Goal: Complete application form: Complete application form

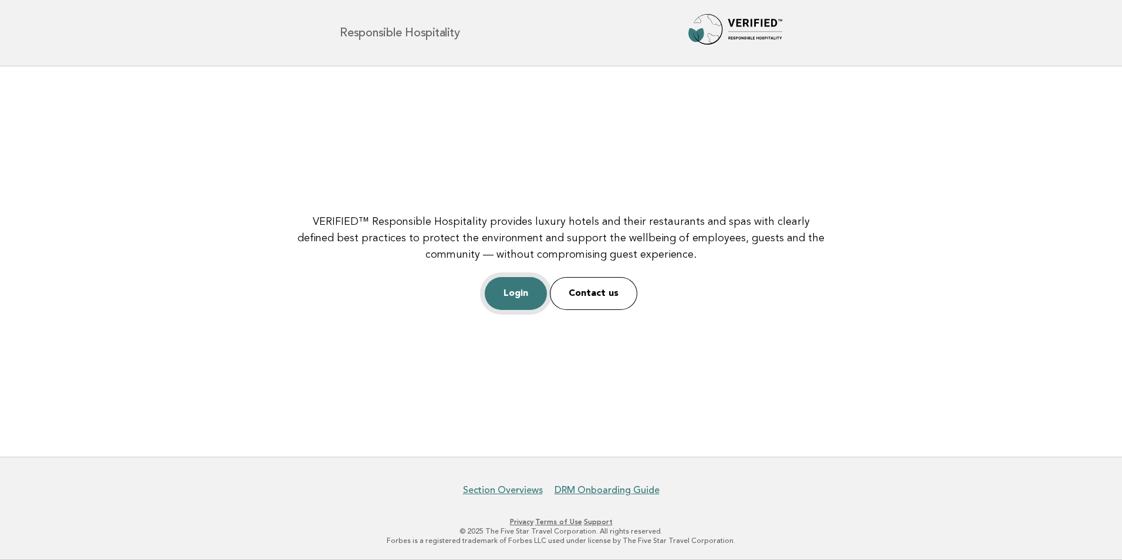
click at [512, 293] on link "Login" at bounding box center [516, 293] width 62 height 33
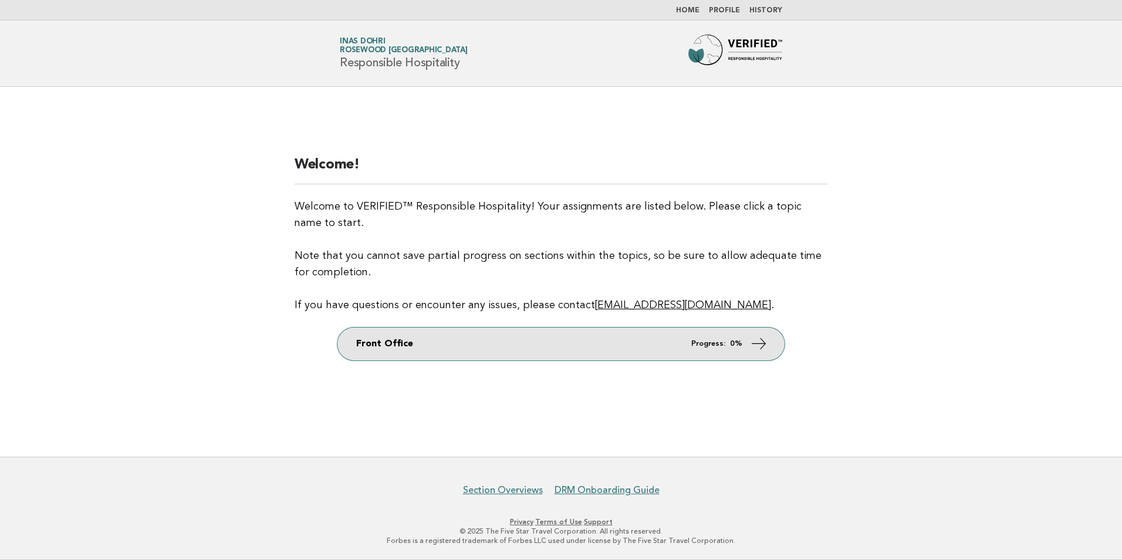
click at [744, 352] on link "Front Office Progress: 0%" at bounding box center [560, 343] width 447 height 33
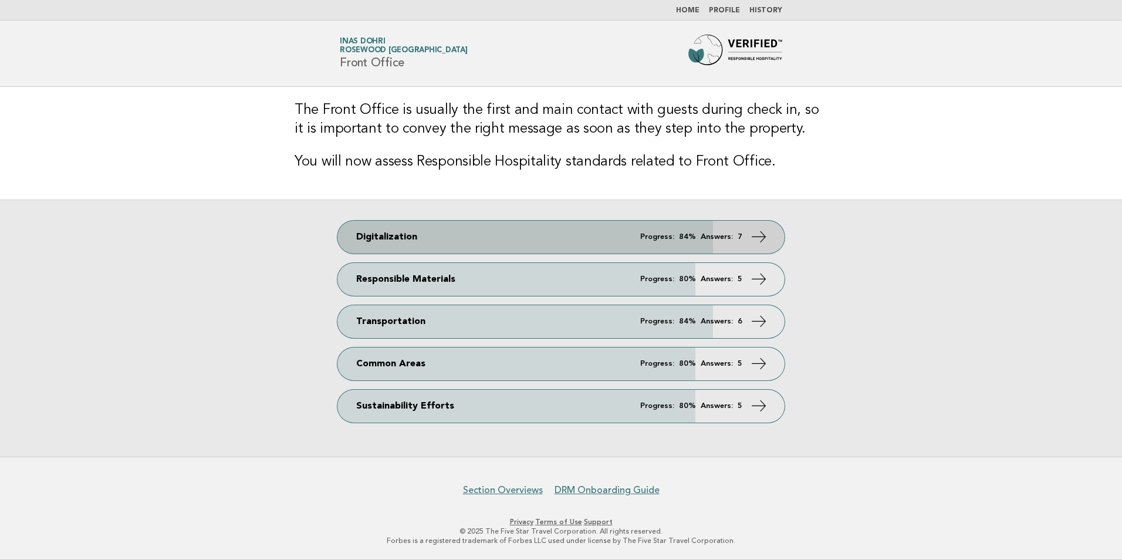
click at [729, 252] on link "Digitalization Progress: 84% Answers: 7" at bounding box center [560, 237] width 447 height 33
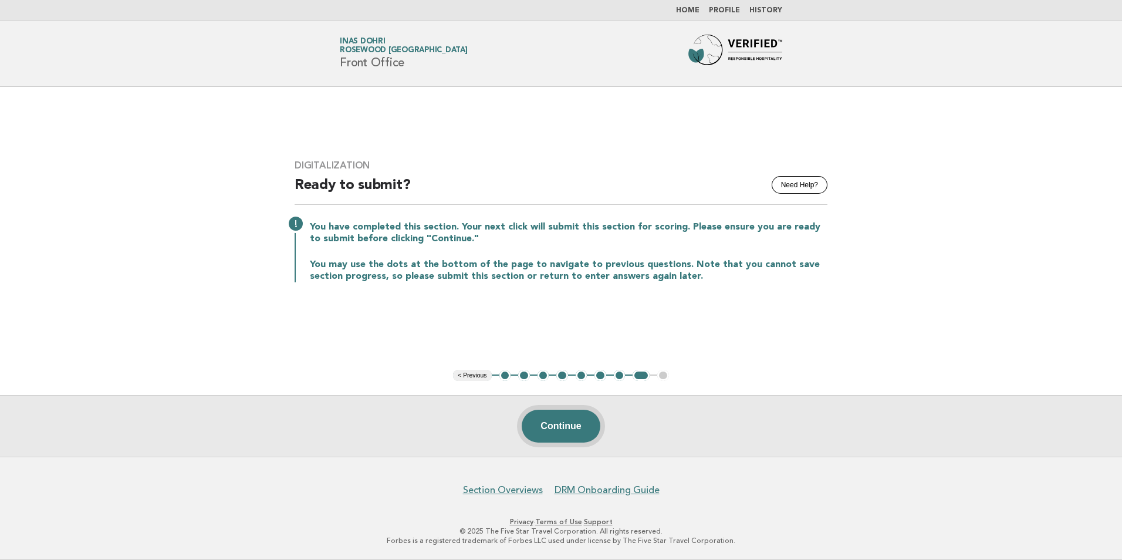
click at [575, 418] on button "Continue" at bounding box center [561, 426] width 78 height 33
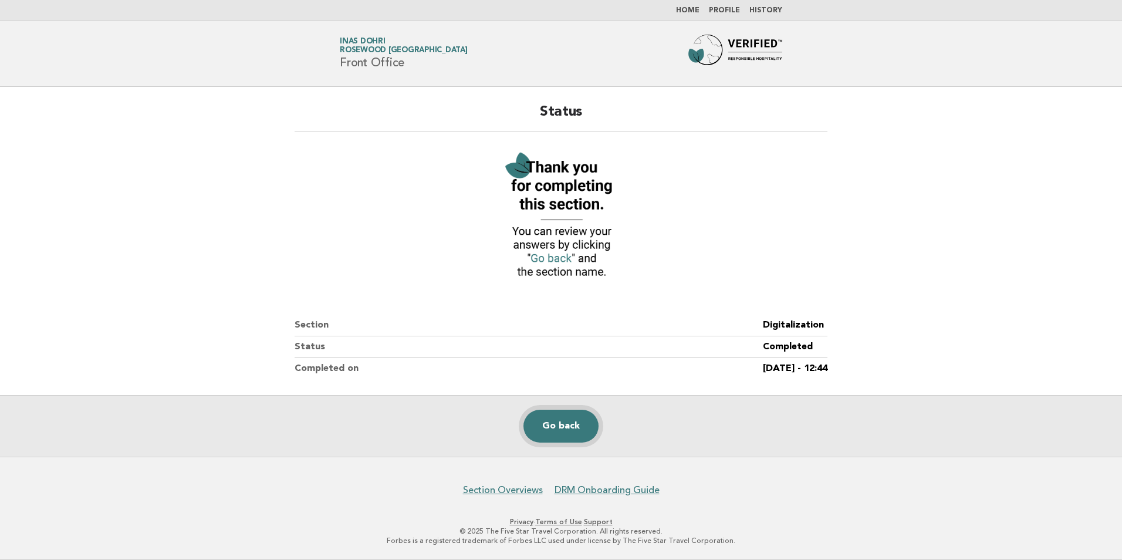
click at [564, 428] on link "Go back" at bounding box center [561, 426] width 75 height 33
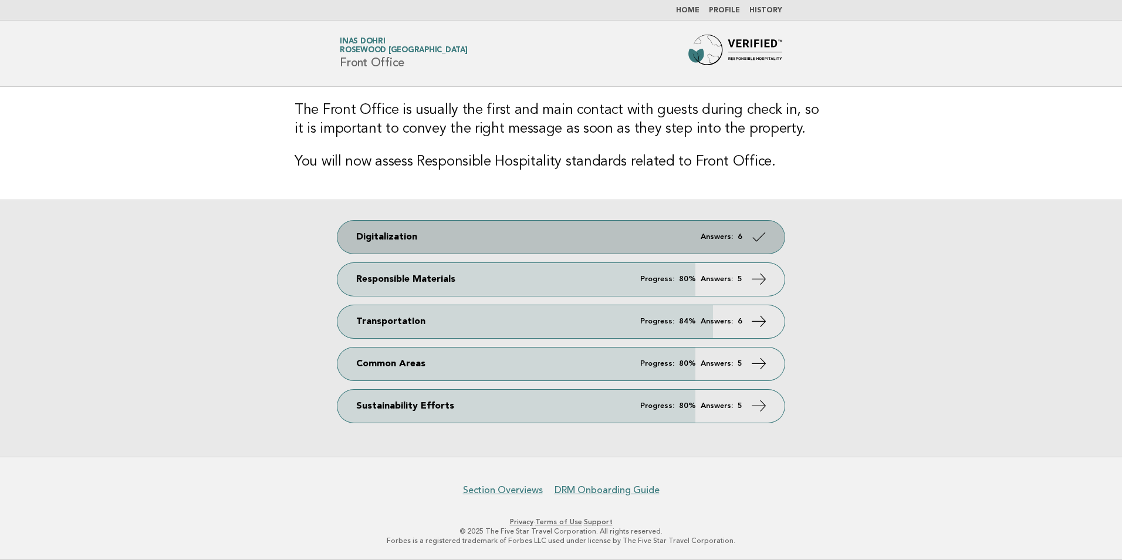
click at [752, 225] on link "Digitalization Answers: 6" at bounding box center [560, 237] width 447 height 33
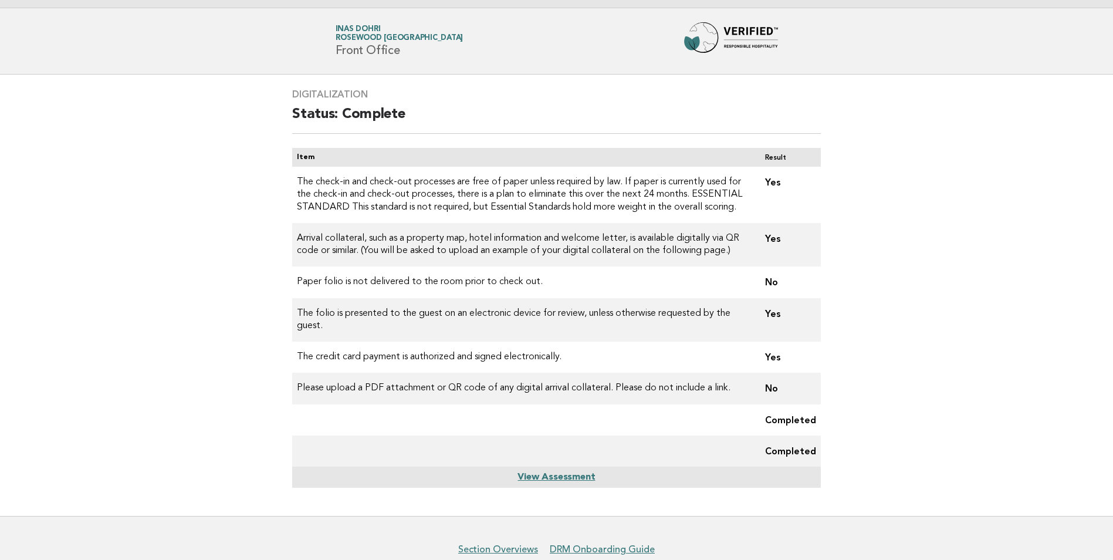
scroll to position [71, 0]
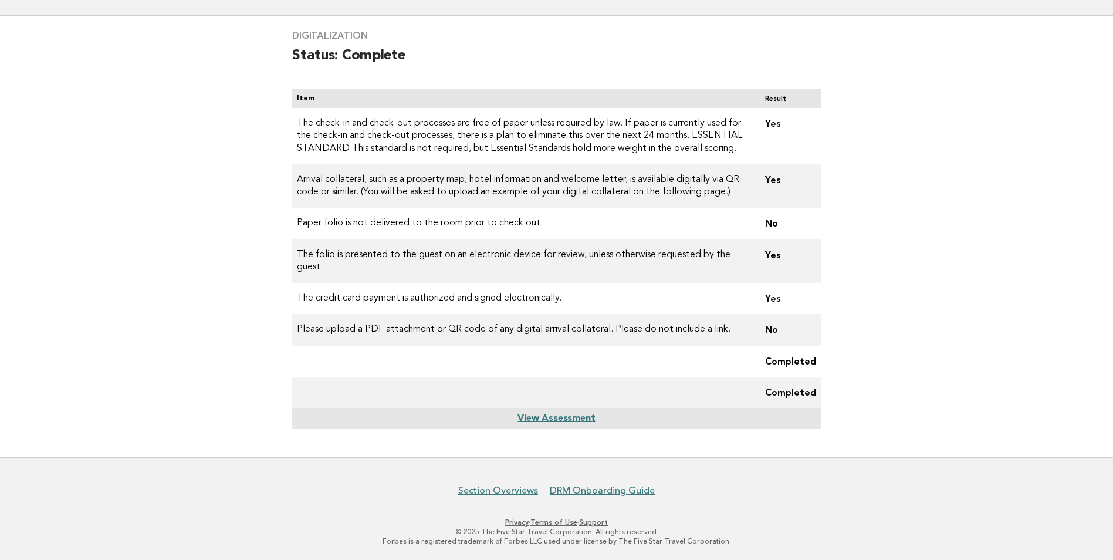
click at [578, 418] on link "View Assessment" at bounding box center [556, 418] width 77 height 9
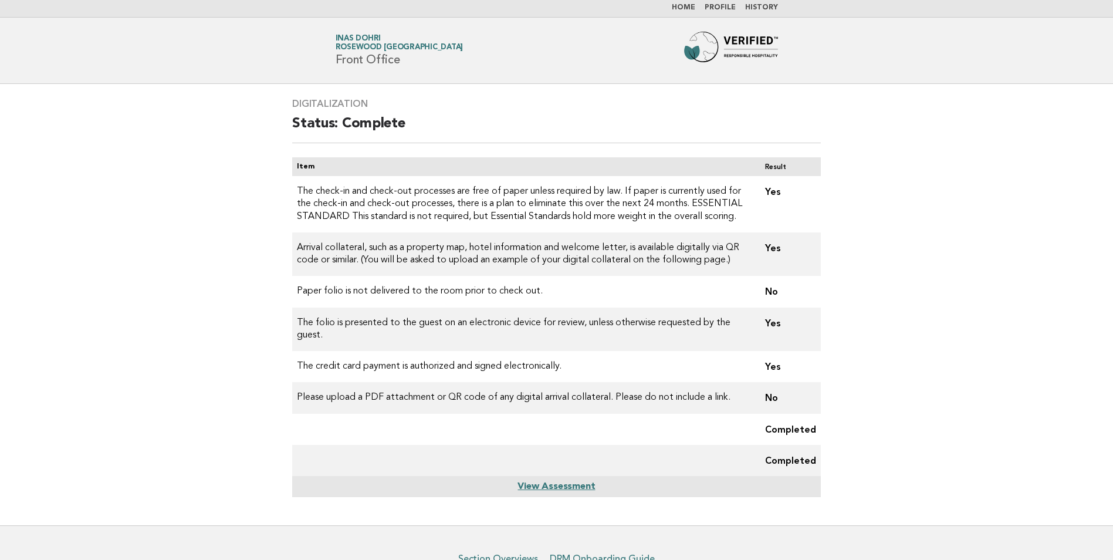
scroll to position [0, 0]
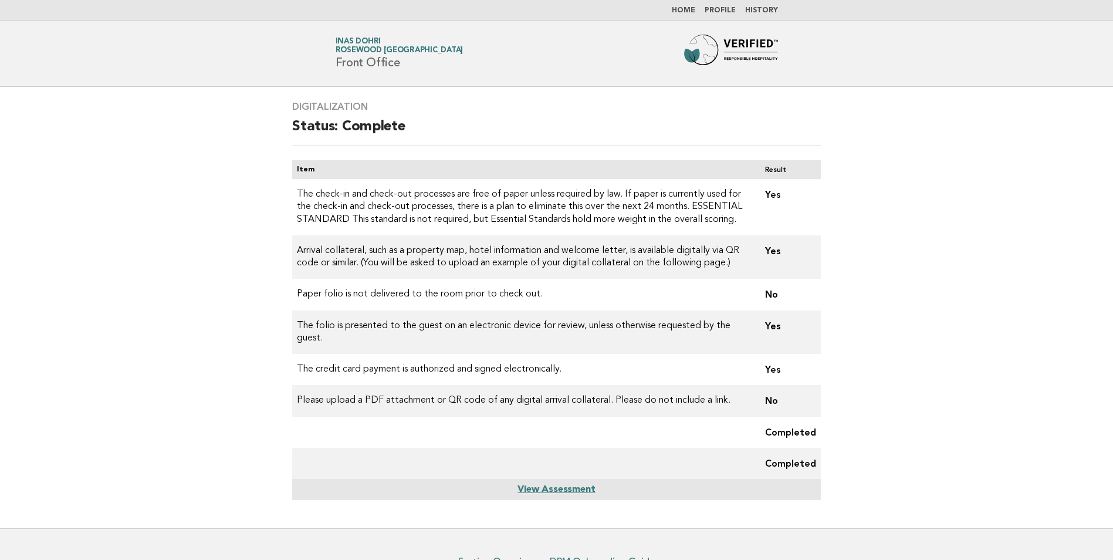
click at [689, 11] on link "Home" at bounding box center [683, 10] width 23 height 7
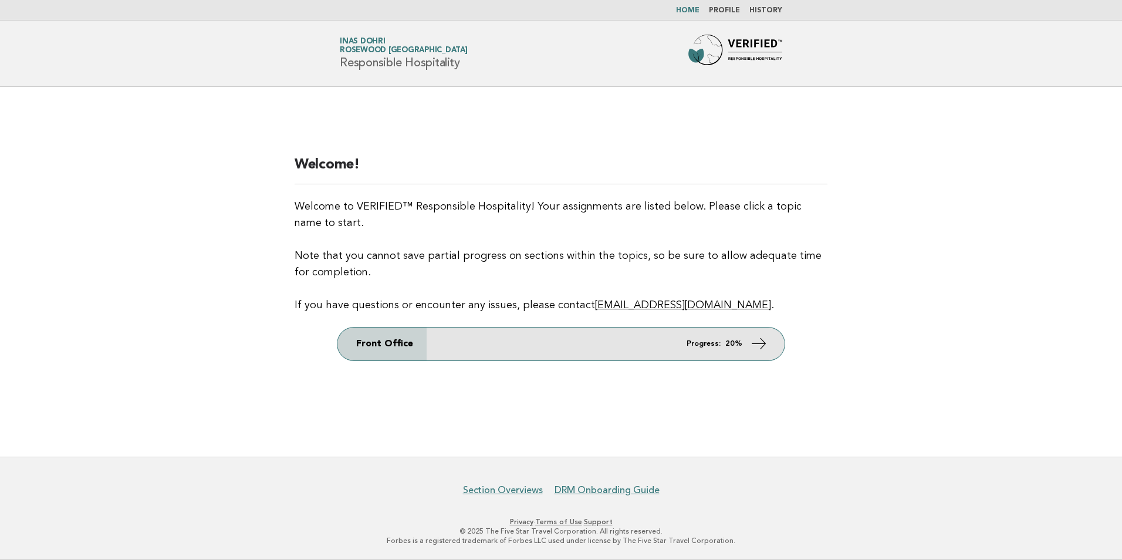
click at [681, 341] on link "Front Office Progress: 20%" at bounding box center [560, 343] width 447 height 33
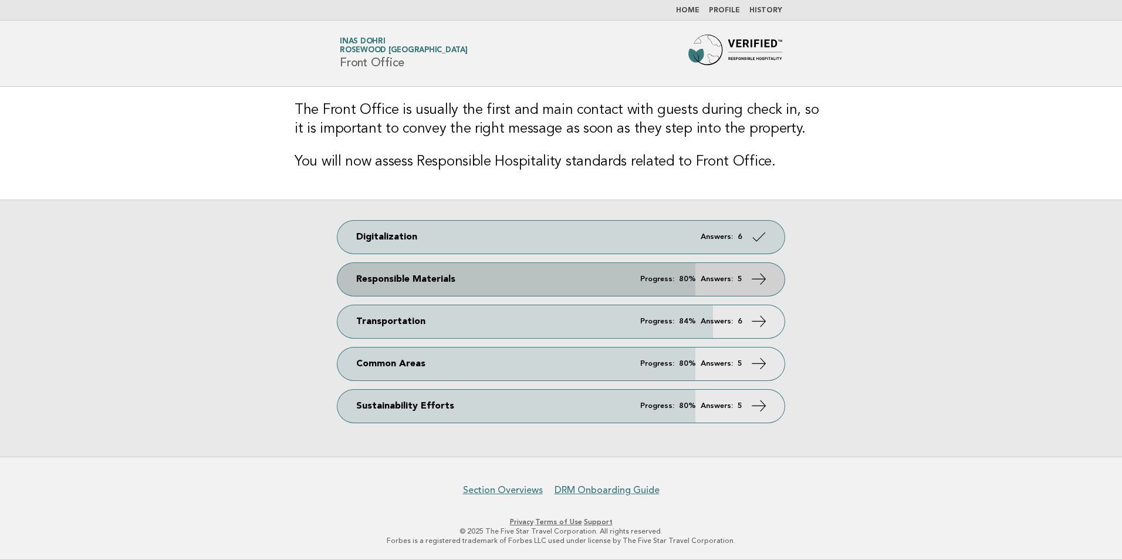
click at [708, 288] on link "Responsible Materials Progress: 80% Answers: 5" at bounding box center [560, 279] width 447 height 33
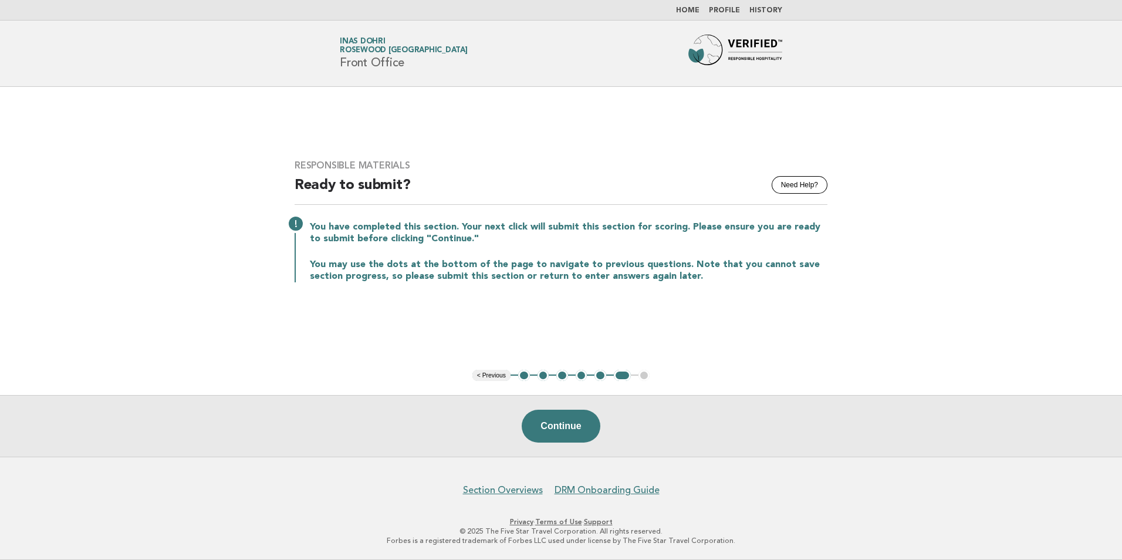
click at [524, 379] on button "1" at bounding box center [524, 376] width 12 height 12
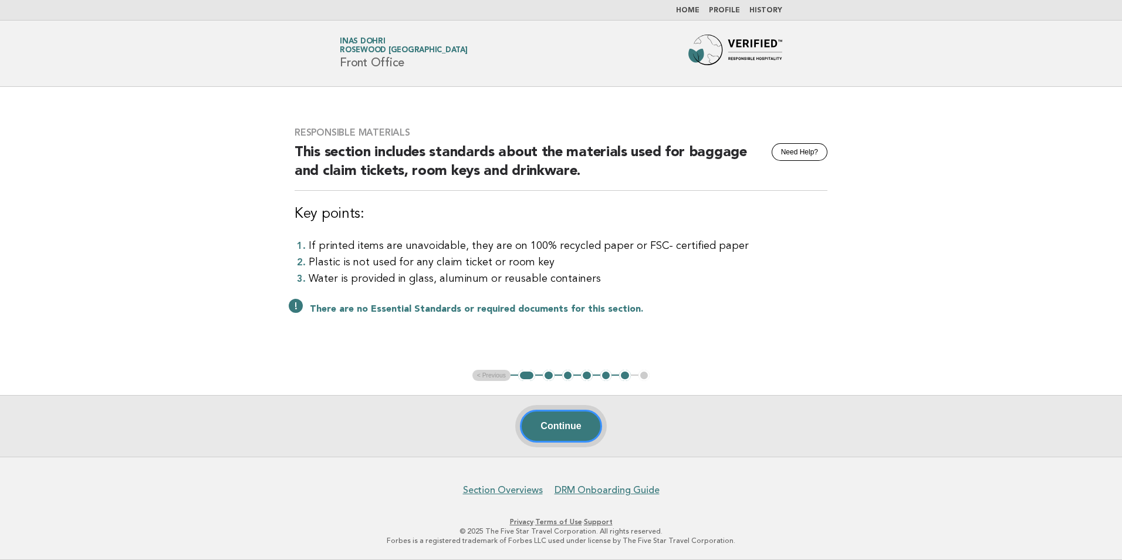
click at [548, 418] on button "Continue" at bounding box center [561, 426] width 82 height 33
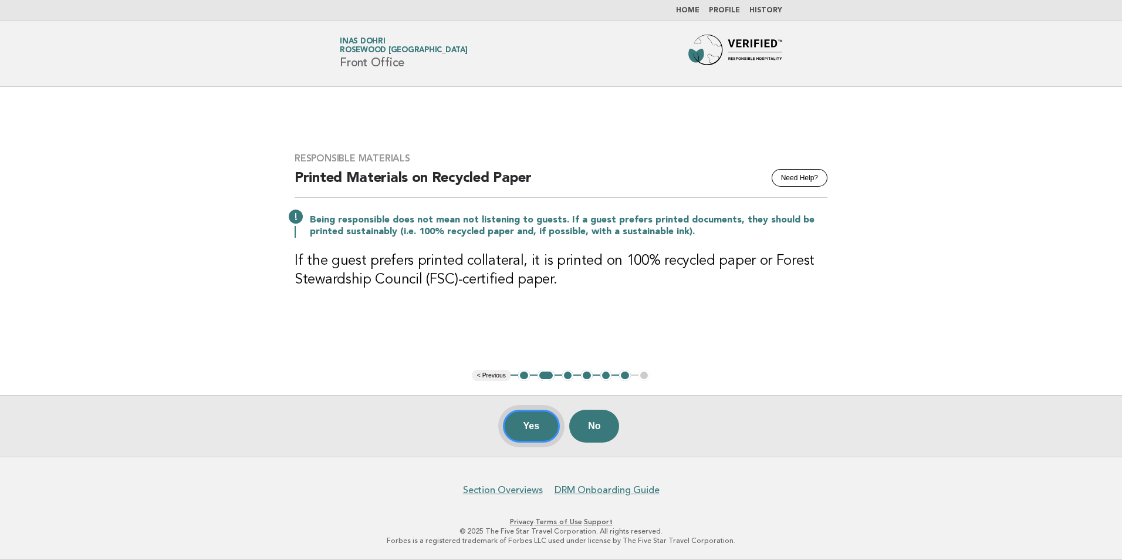
click at [521, 417] on button "Yes" at bounding box center [532, 426] width 58 height 33
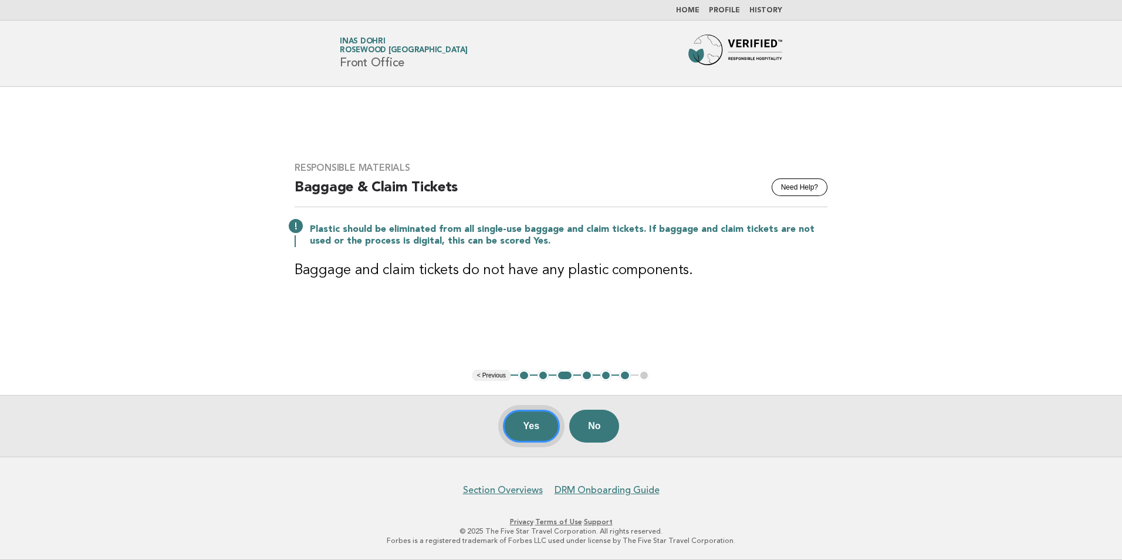
click at [525, 421] on button "Yes" at bounding box center [532, 426] width 58 height 33
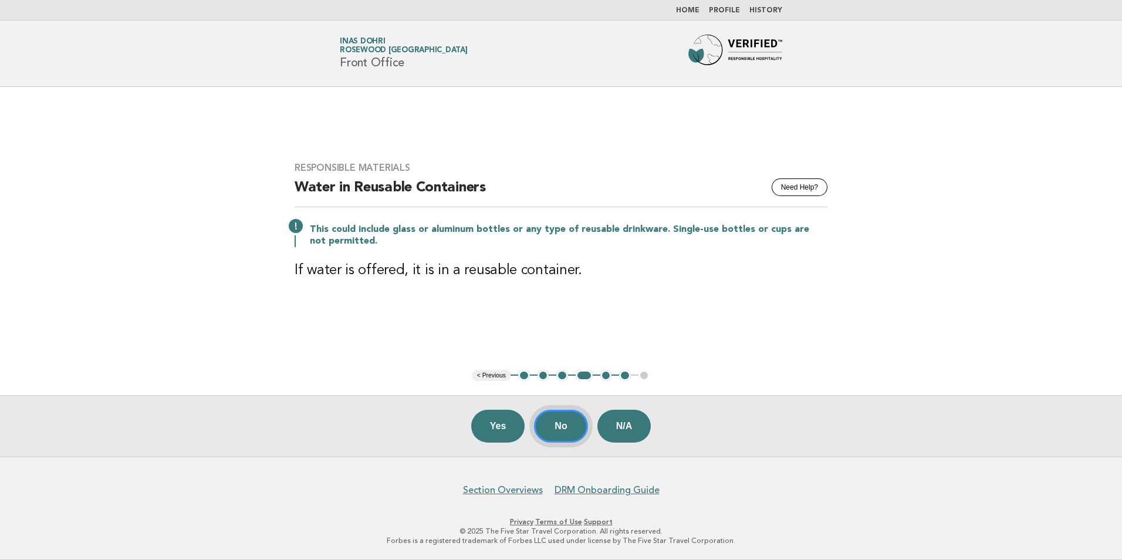
click at [549, 431] on button "No" at bounding box center [560, 426] width 53 height 33
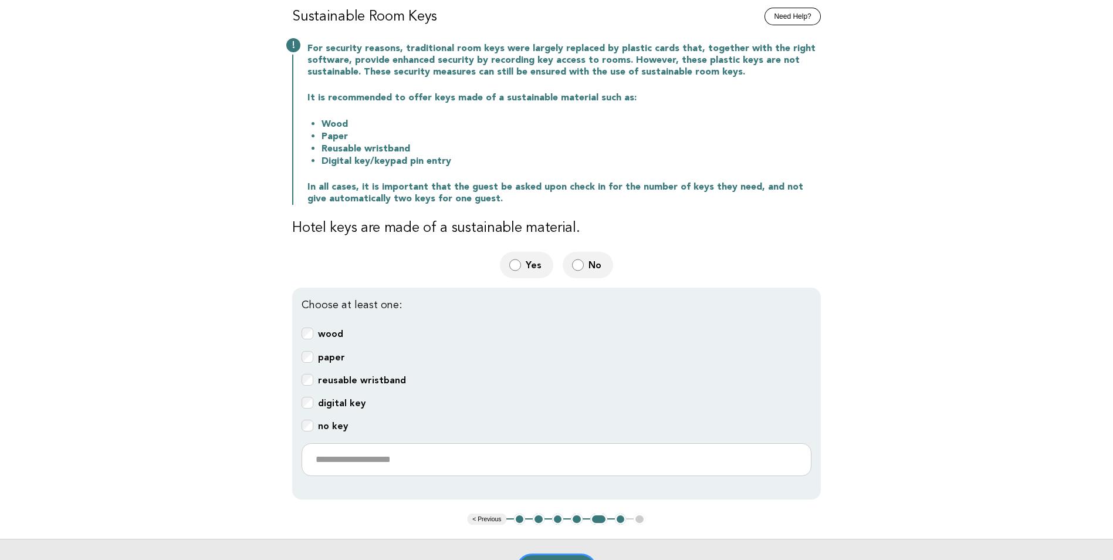
scroll to position [176, 0]
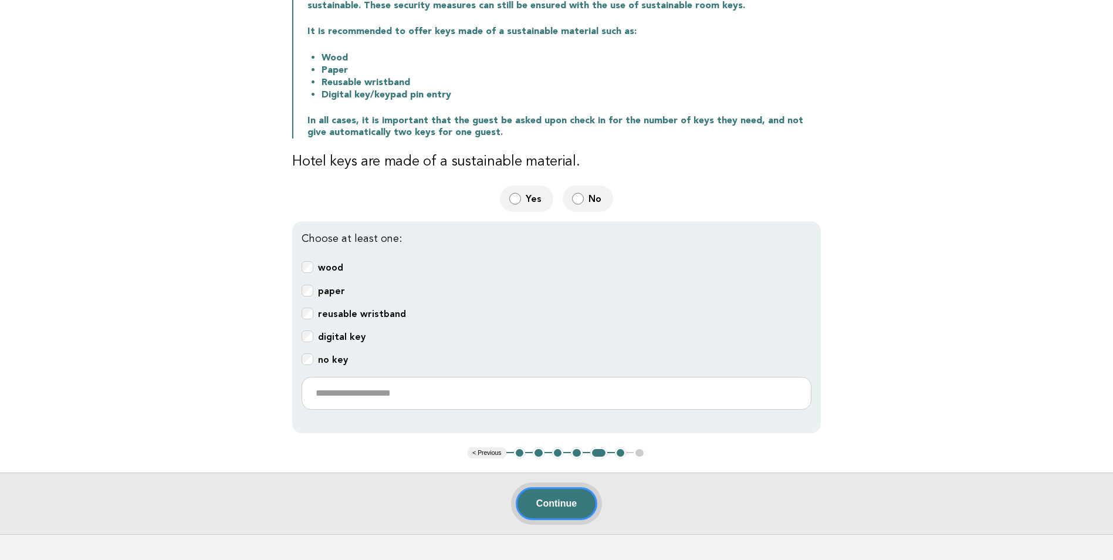
click at [575, 492] on button "Continue" at bounding box center [557, 503] width 82 height 33
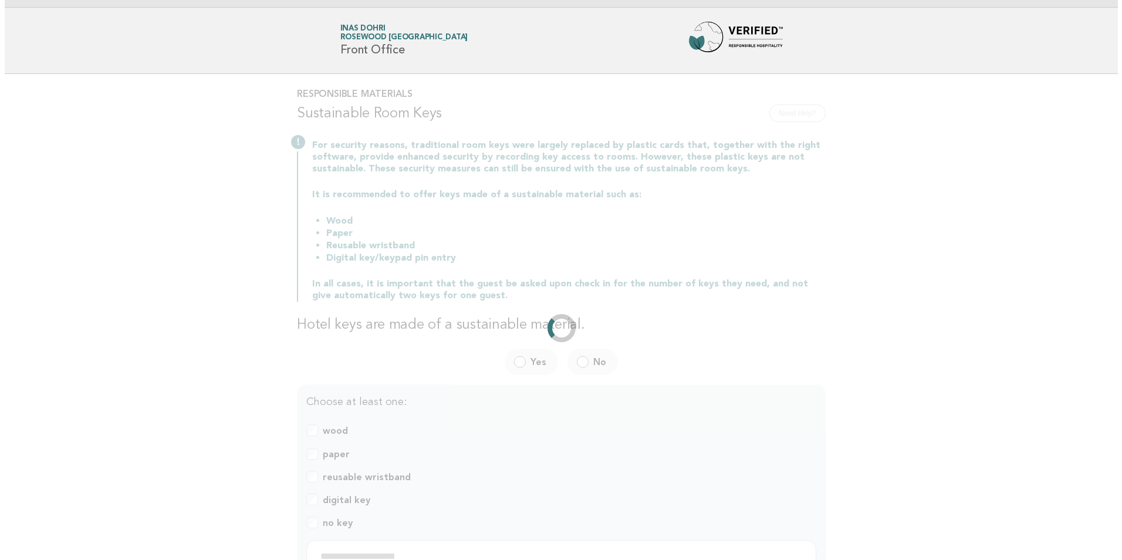
scroll to position [0, 0]
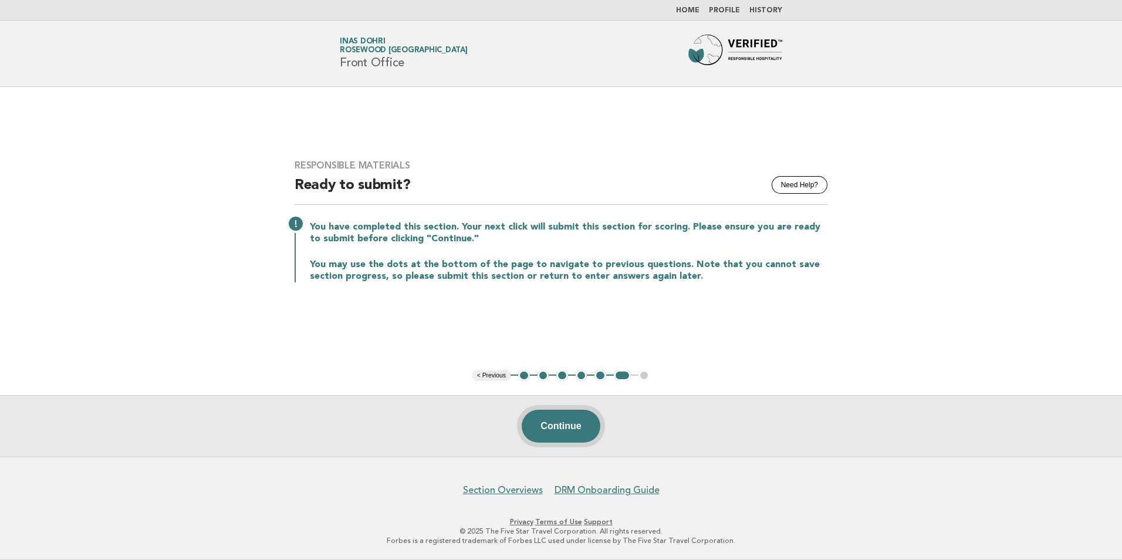
click at [575, 433] on button "Continue" at bounding box center [561, 426] width 78 height 33
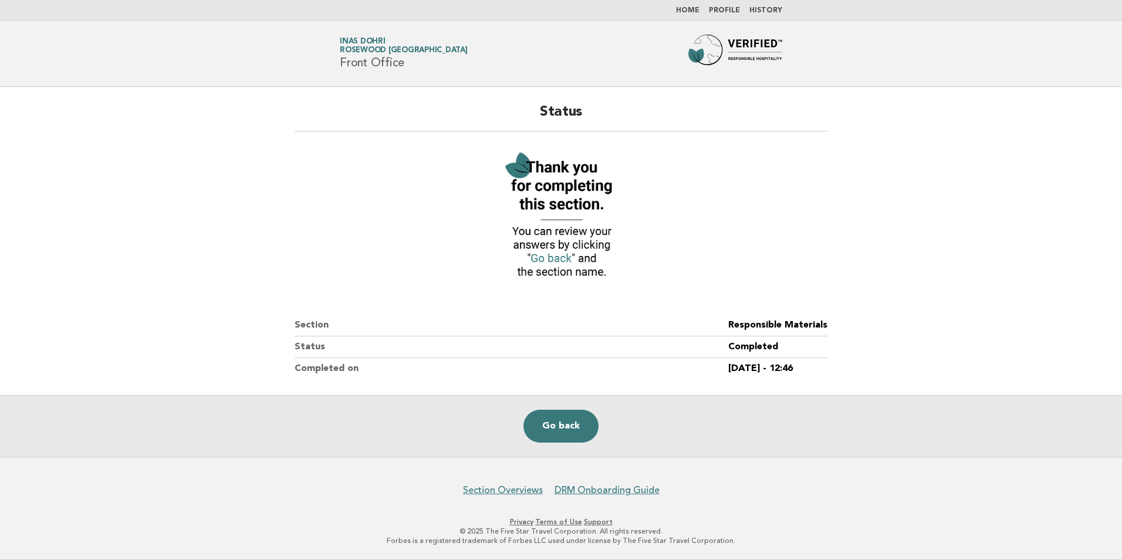
click at [696, 11] on link "Home" at bounding box center [687, 10] width 23 height 7
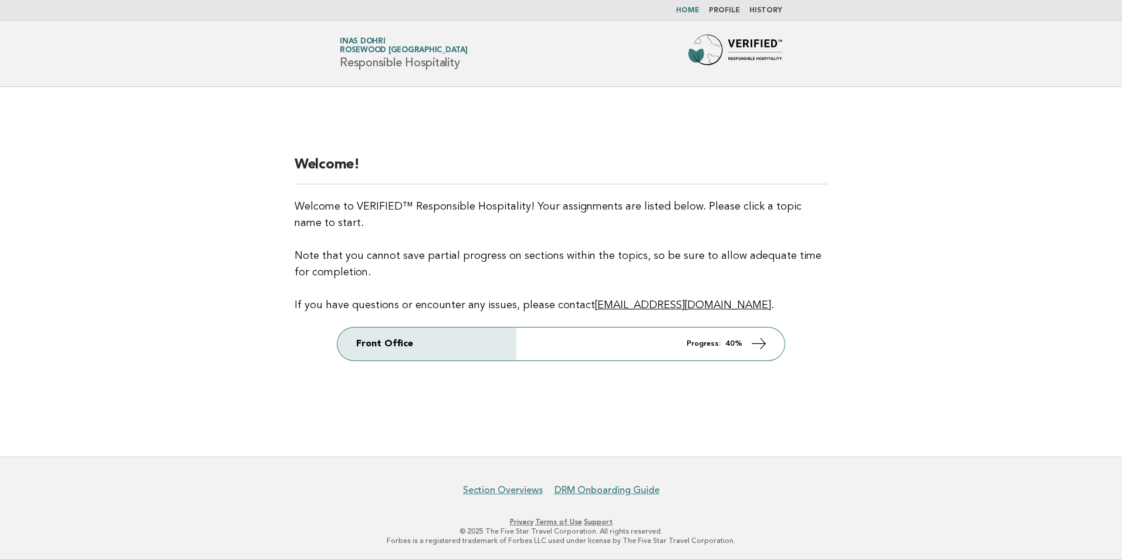
click at [700, 353] on link "Front Office Progress: 40%" at bounding box center [560, 343] width 447 height 33
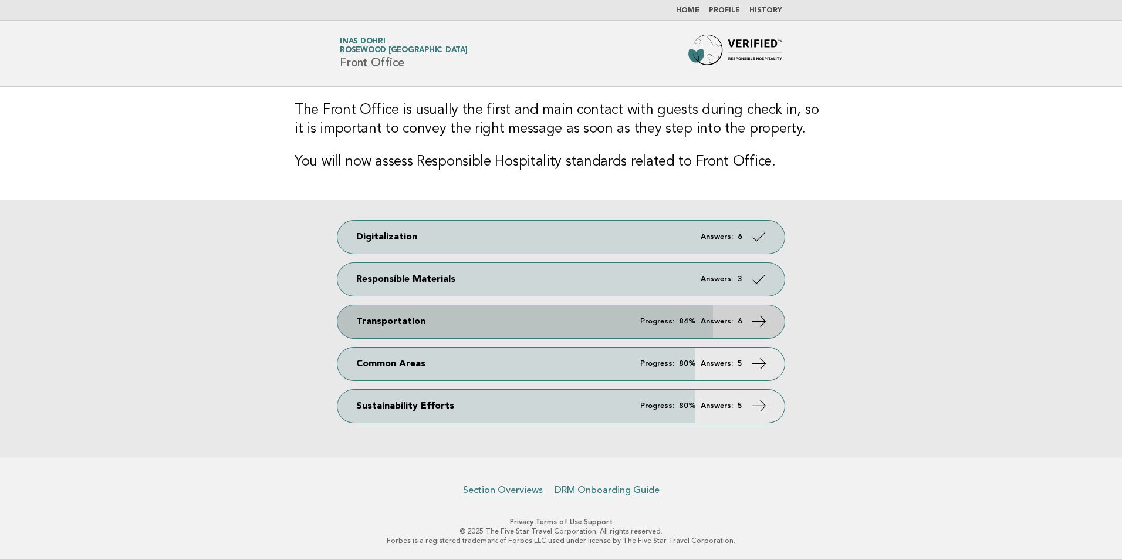
click at [721, 316] on link "Transportation Progress: 84% Answers: 6" at bounding box center [560, 321] width 447 height 33
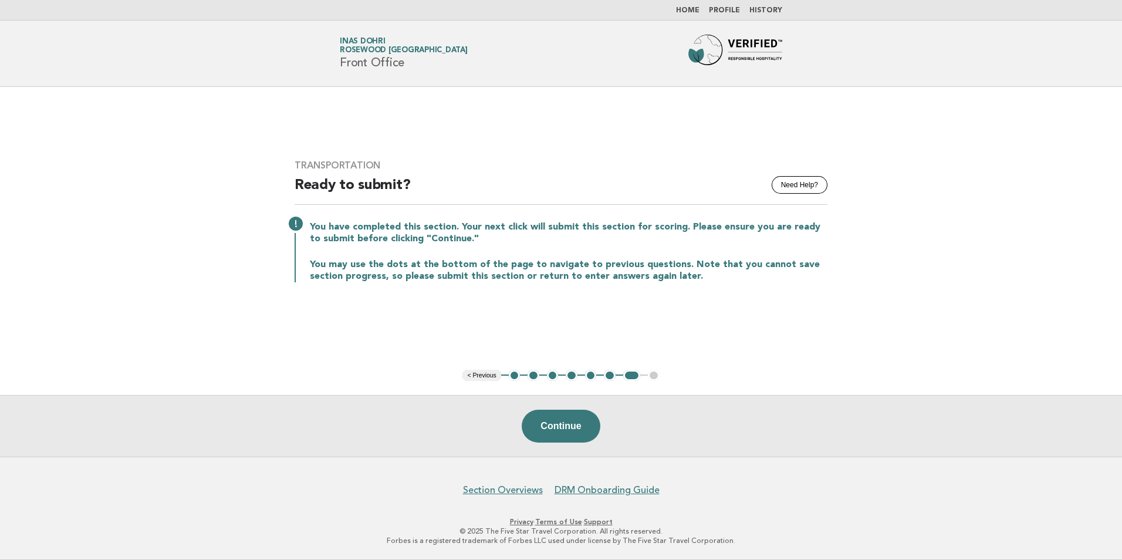
click at [514, 380] on button "1" at bounding box center [515, 376] width 12 height 12
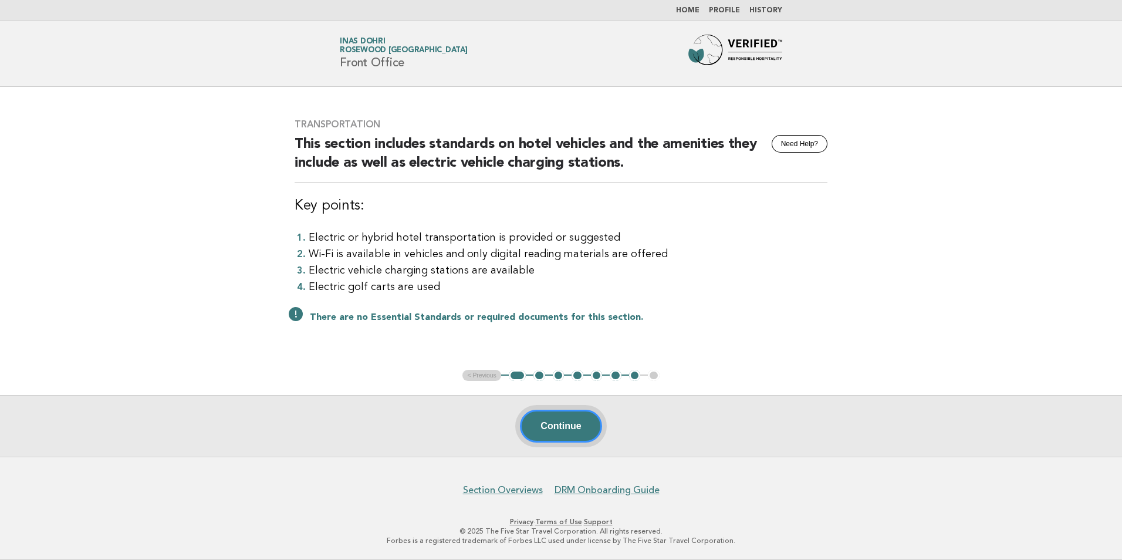
click at [571, 432] on button "Continue" at bounding box center [561, 426] width 82 height 33
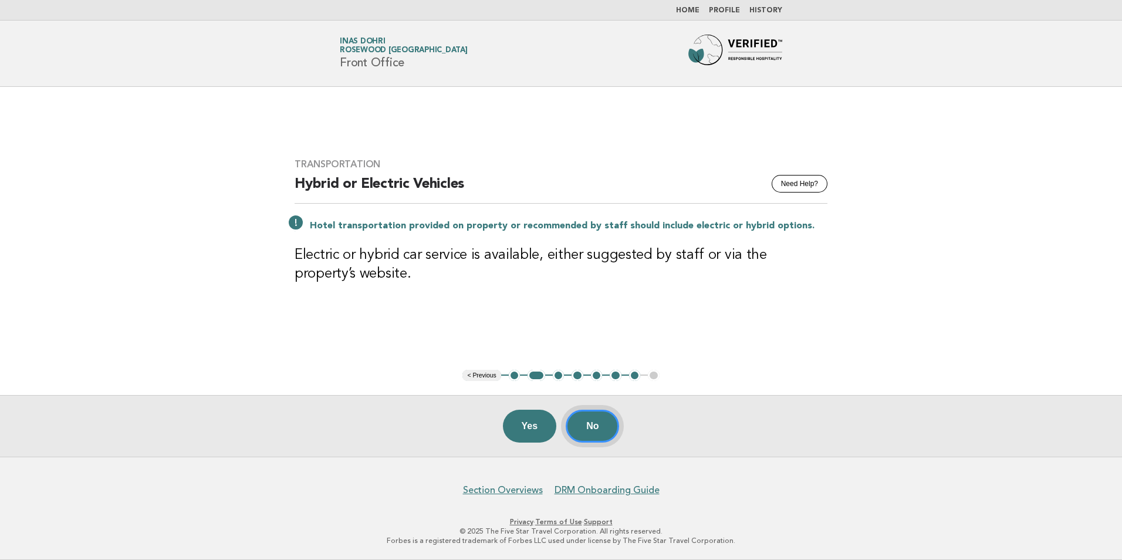
click at [585, 434] on button "No" at bounding box center [592, 426] width 53 height 33
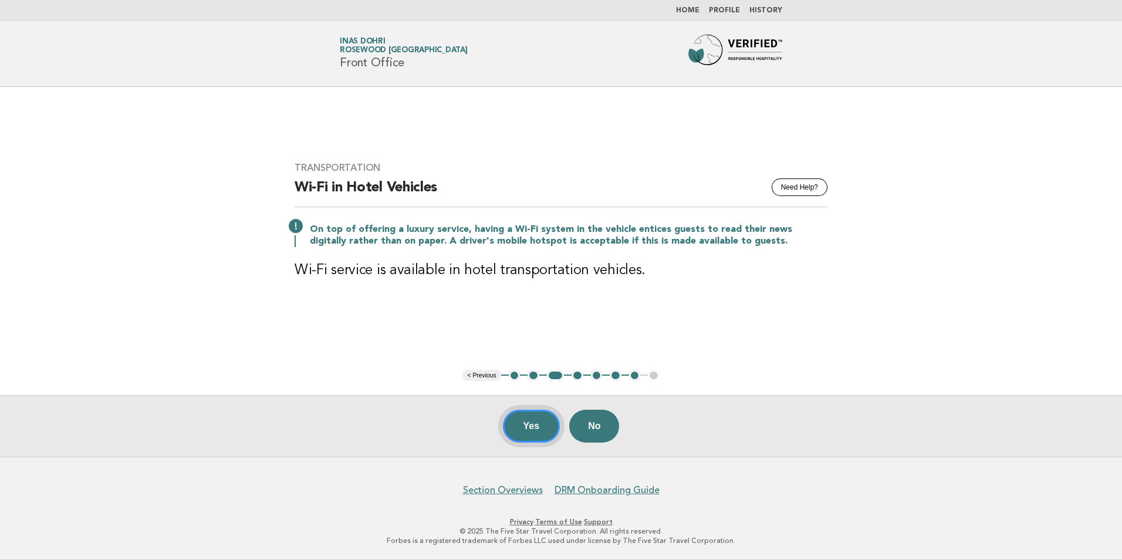
click at [521, 421] on button "Yes" at bounding box center [532, 426] width 58 height 33
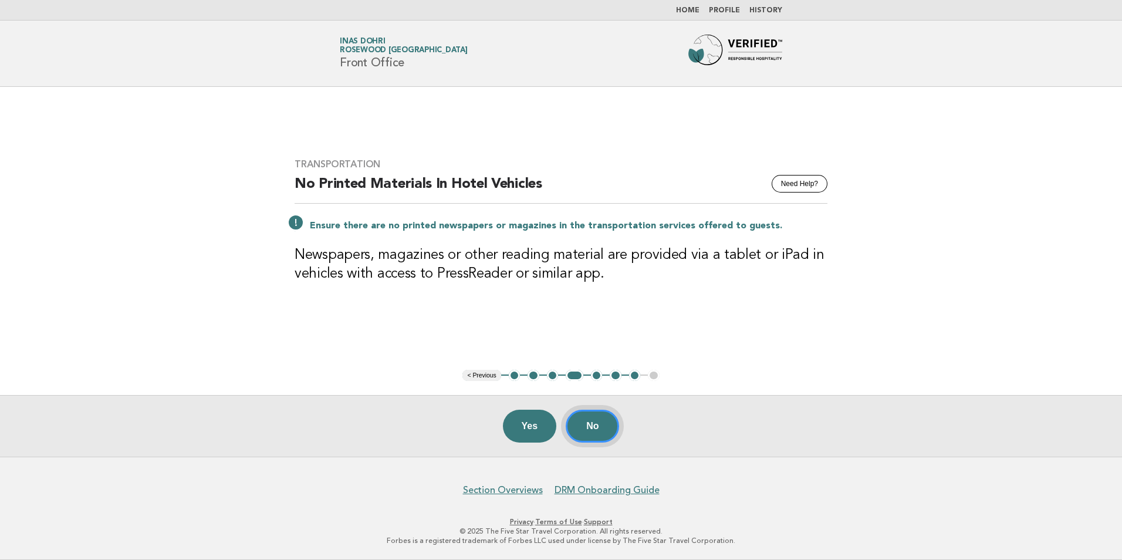
click at [598, 435] on button "No" at bounding box center [592, 426] width 53 height 33
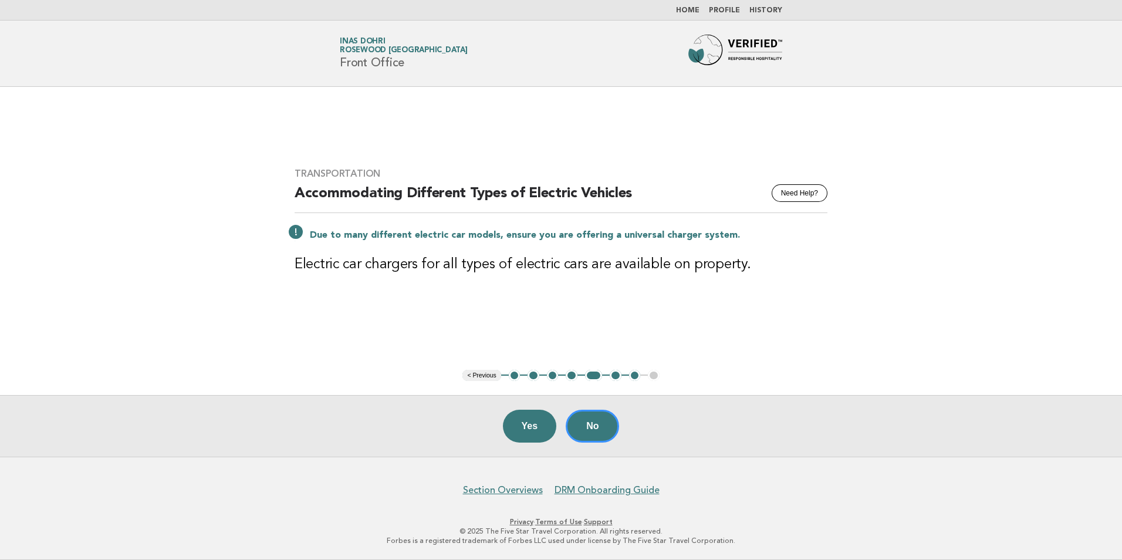
click at [598, 435] on button "No" at bounding box center [592, 426] width 53 height 33
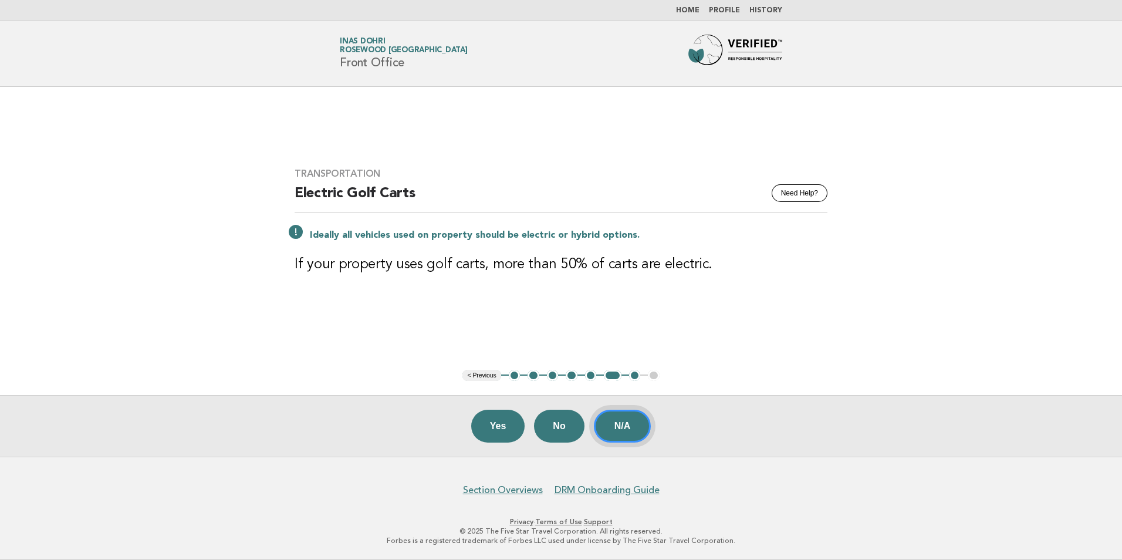
click at [617, 432] on button "N/A" at bounding box center [623, 426] width 58 height 33
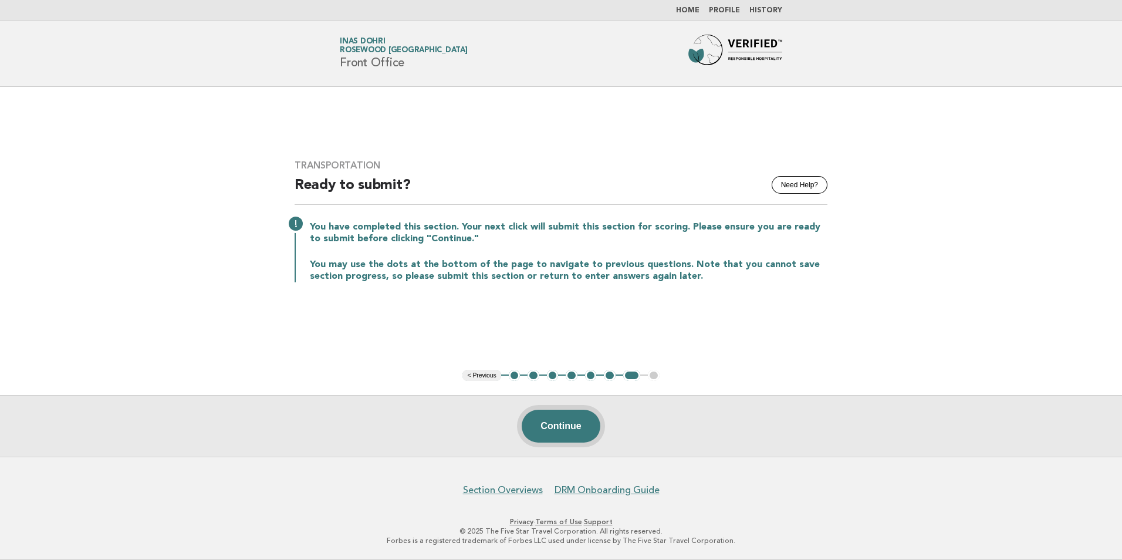
click at [593, 426] on button "Continue" at bounding box center [561, 426] width 78 height 33
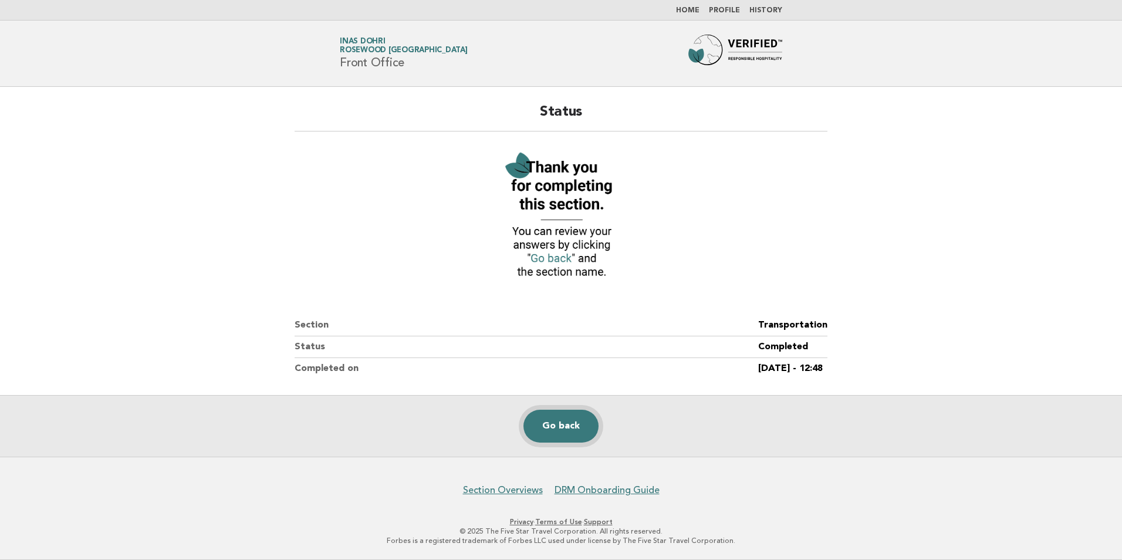
click at [593, 425] on link "Go back" at bounding box center [561, 426] width 75 height 33
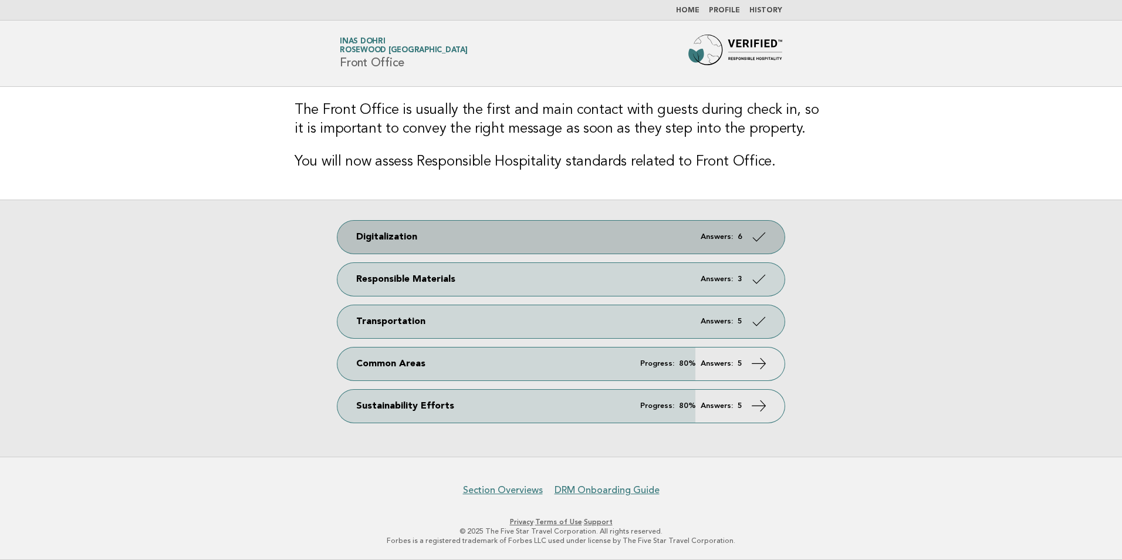
click at [732, 231] on link "Digitalization Answers: 6" at bounding box center [560, 237] width 447 height 33
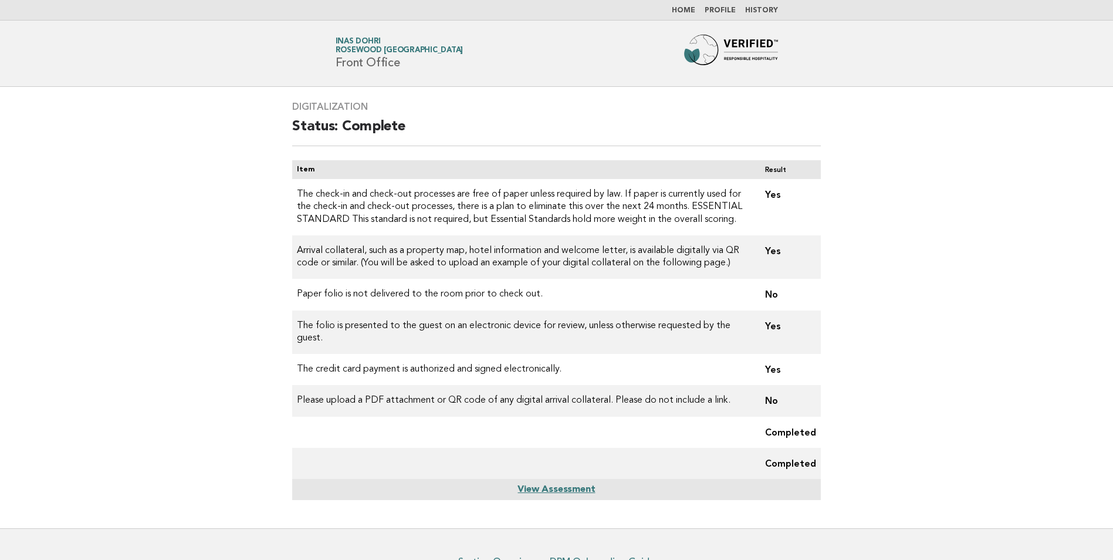
click at [782, 183] on td "Yes" at bounding box center [788, 207] width 65 height 56
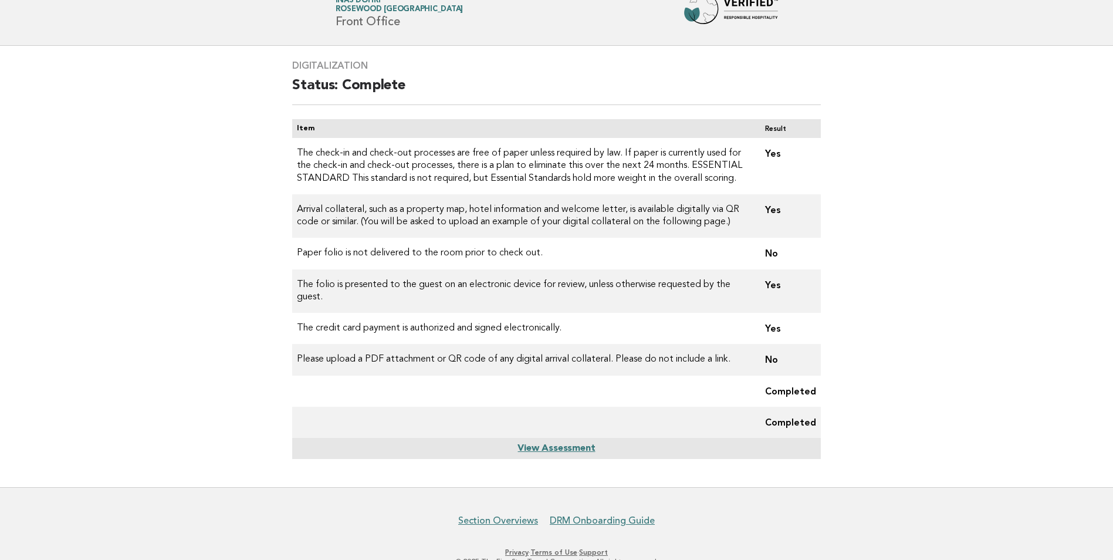
scroll to position [12, 0]
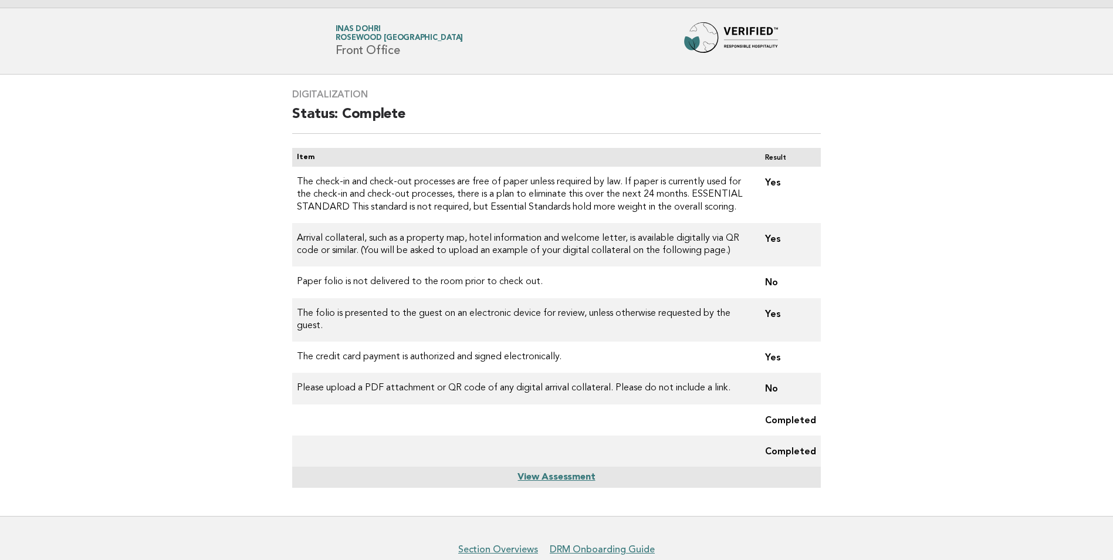
click at [325, 158] on th "Item" at bounding box center [524, 157] width 464 height 19
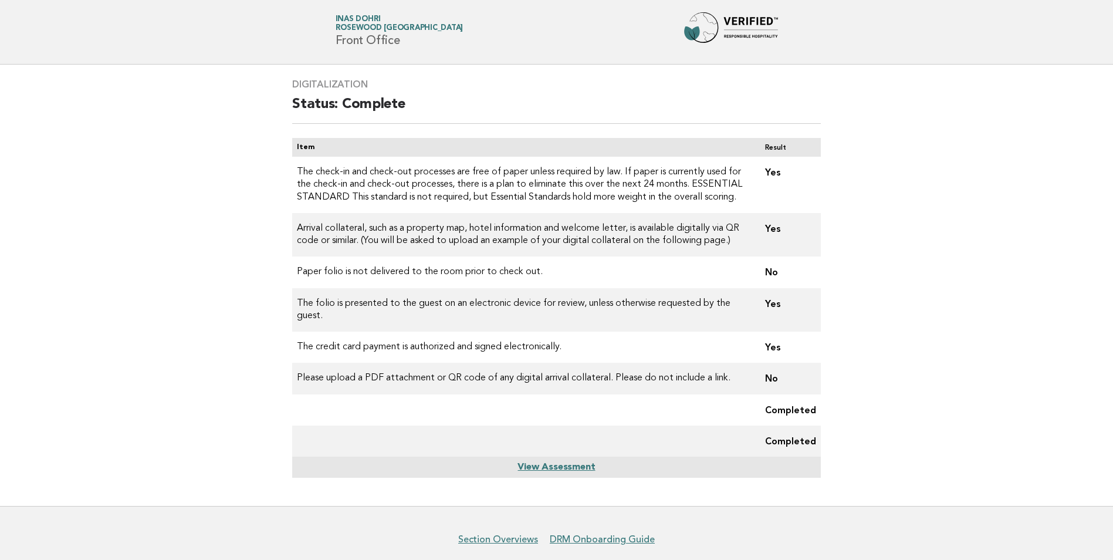
scroll to position [59, 0]
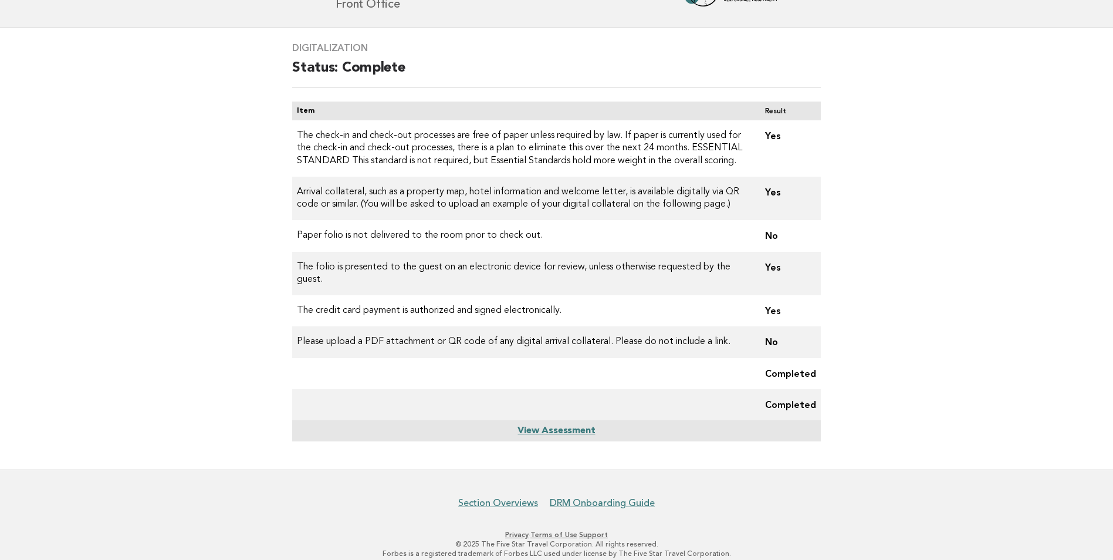
click at [782, 374] on td "Completed" at bounding box center [788, 373] width 65 height 31
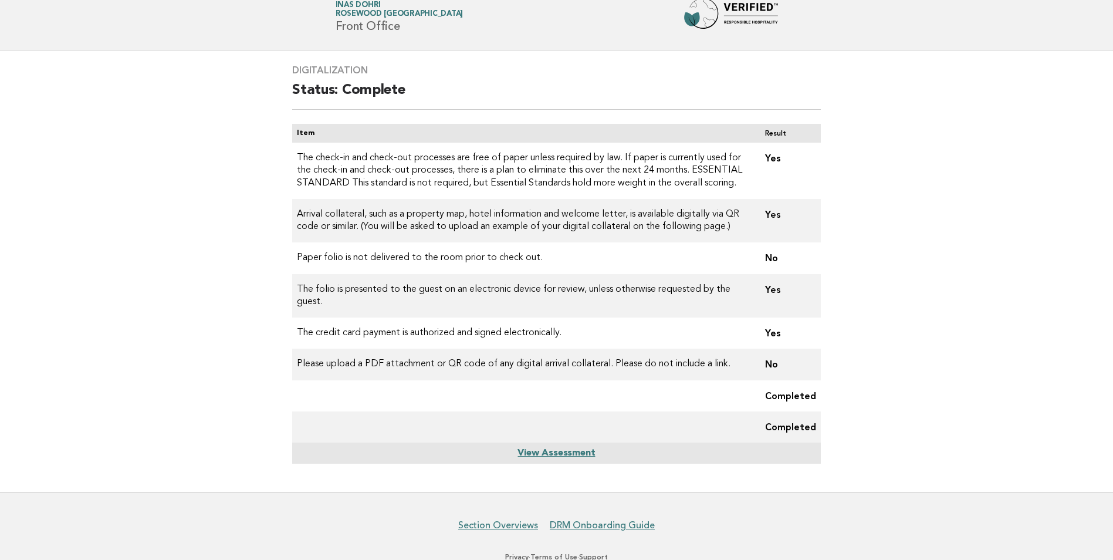
scroll to position [0, 0]
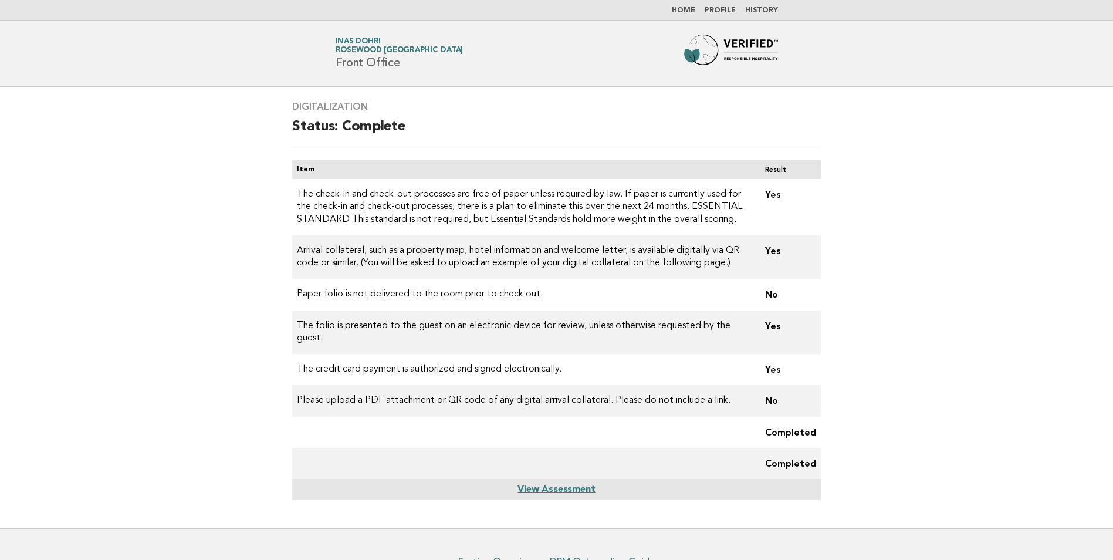
click at [694, 10] on link "Home" at bounding box center [683, 10] width 23 height 7
click at [690, 13] on link "Home" at bounding box center [683, 10] width 23 height 7
click at [691, 8] on link "Home" at bounding box center [683, 10] width 23 height 7
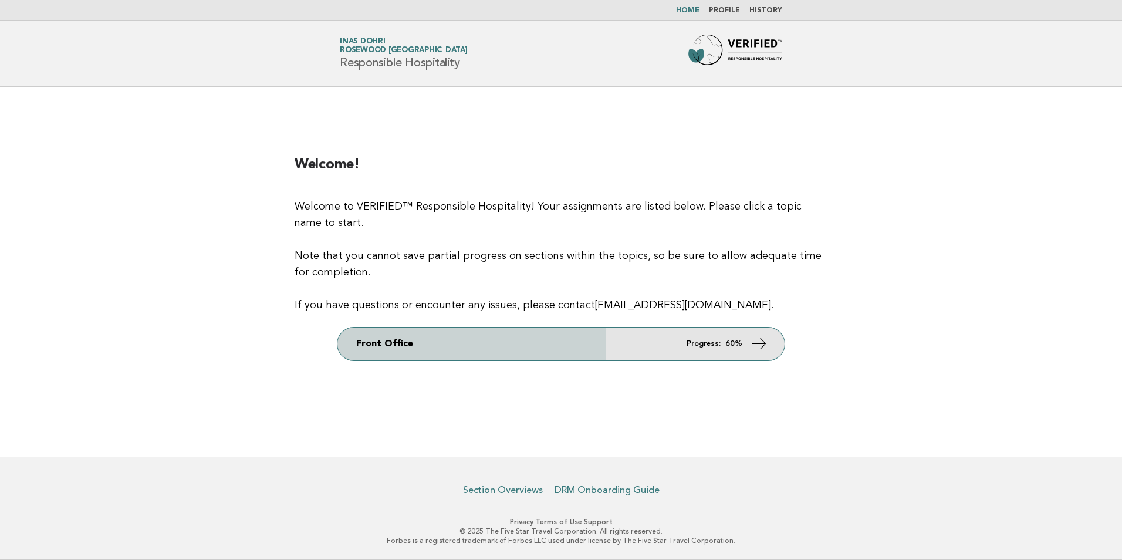
click at [740, 354] on link "Front Office Progress: 60%" at bounding box center [560, 343] width 447 height 33
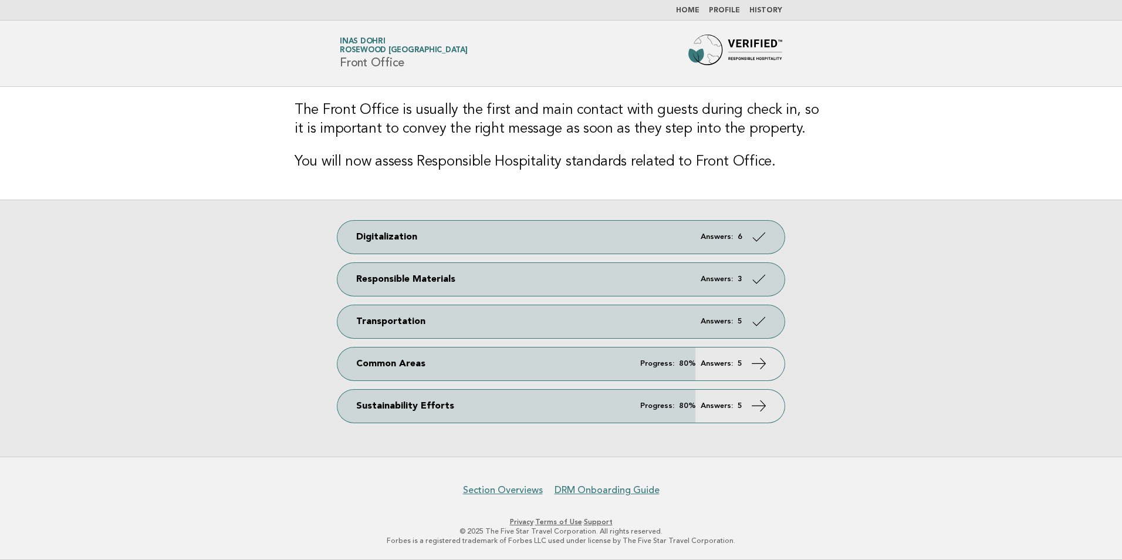
click at [680, 383] on div "Digitalization Answers: 6 Responsible Materials Answers: 3 Transportation Answe…" at bounding box center [561, 328] width 1122 height 257
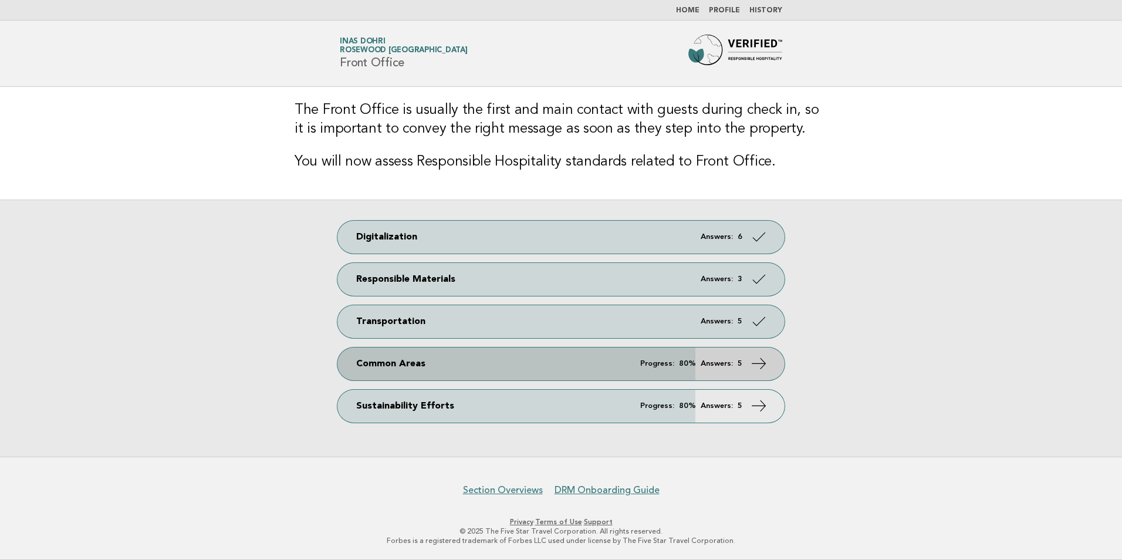
click at [691, 371] on link "Common Areas Progress: 80% Answers: 5" at bounding box center [560, 363] width 447 height 33
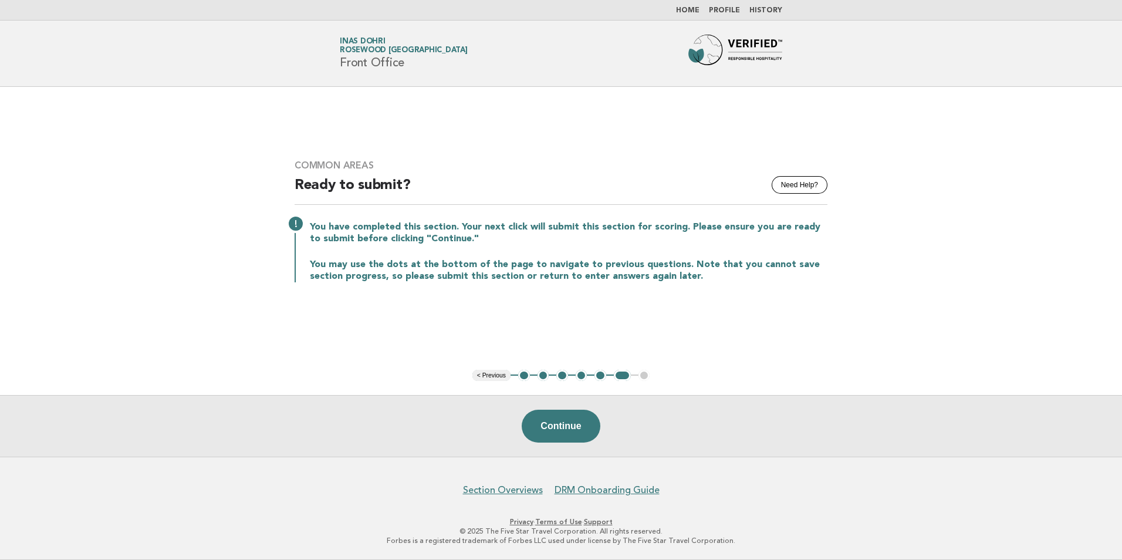
click at [526, 378] on button "1" at bounding box center [524, 376] width 12 height 12
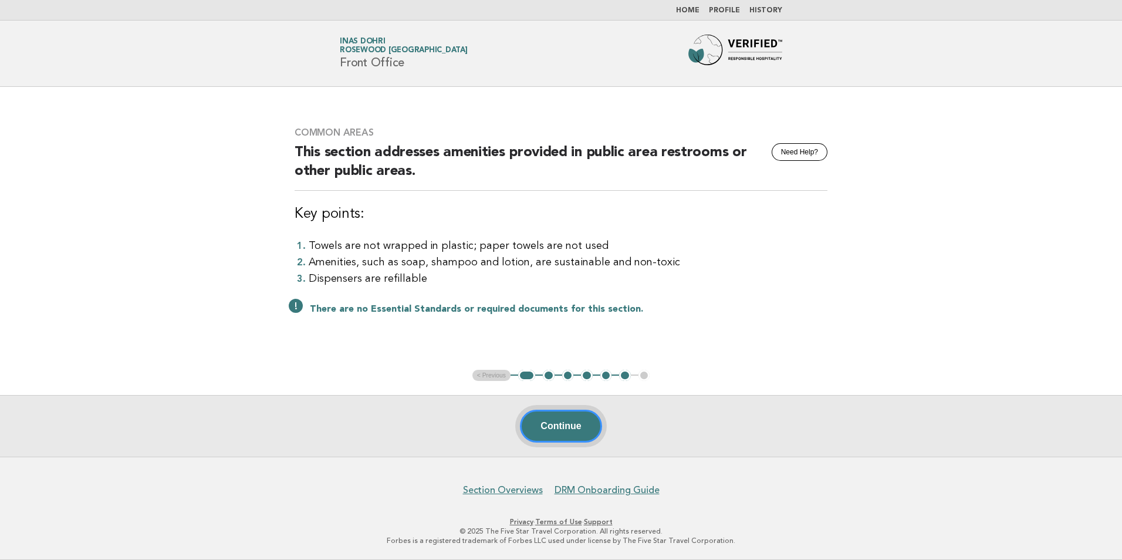
click at [553, 418] on button "Continue" at bounding box center [561, 426] width 82 height 33
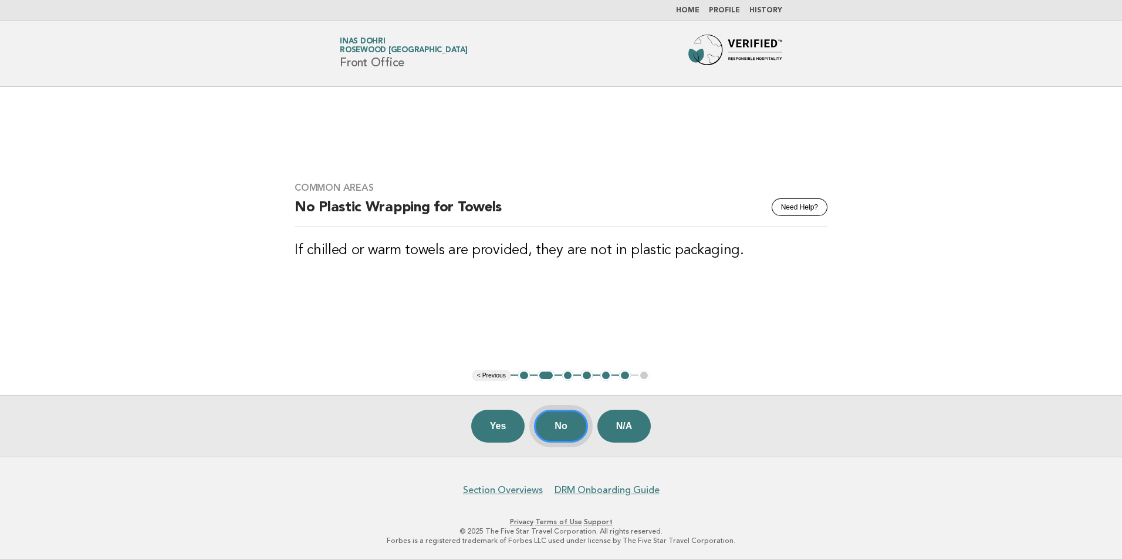
click at [555, 424] on button "No" at bounding box center [560, 426] width 53 height 33
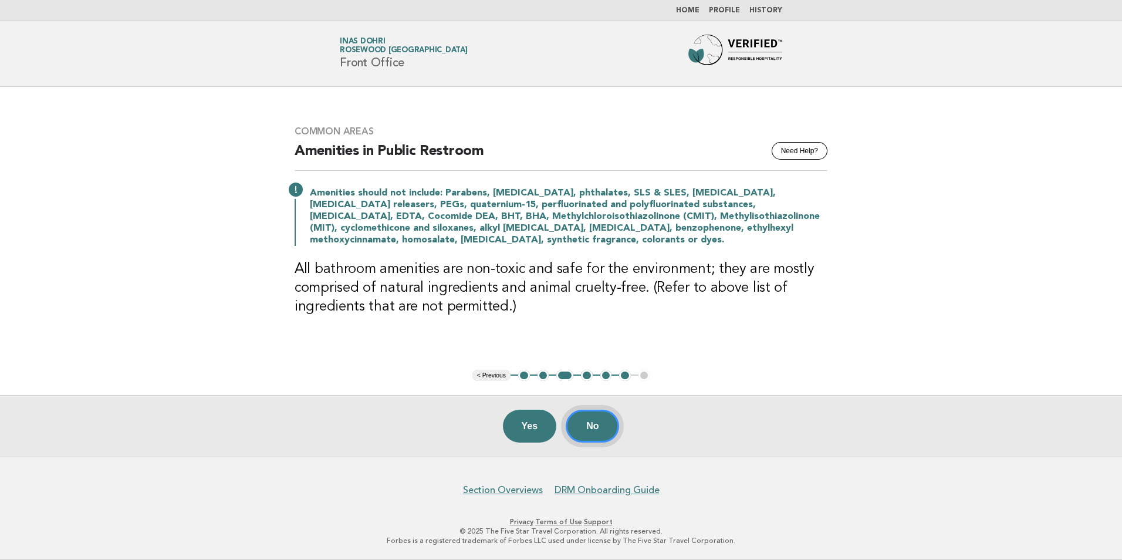
click at [596, 426] on button "No" at bounding box center [592, 426] width 53 height 33
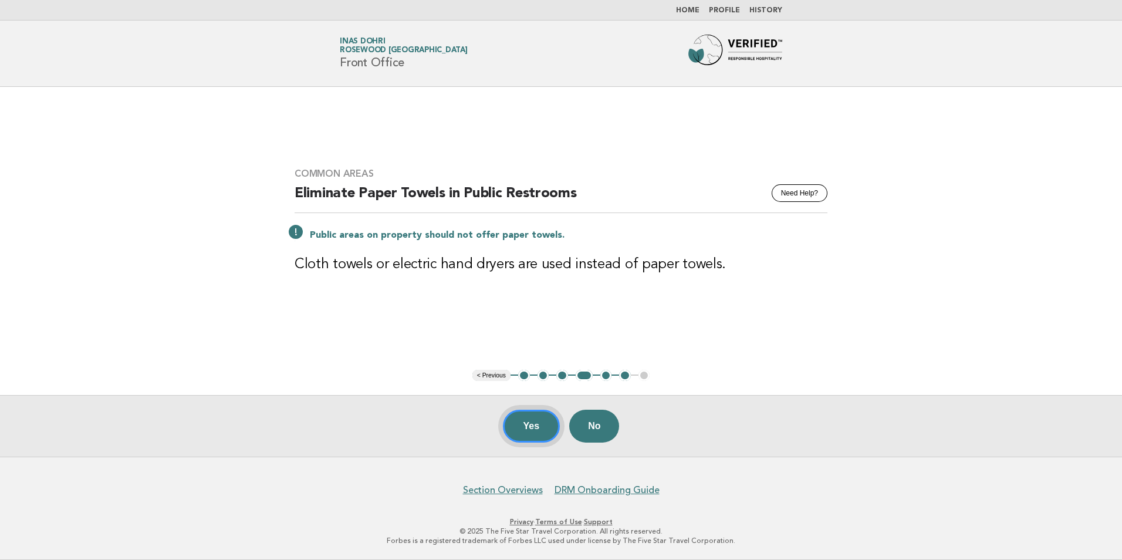
click at [536, 426] on button "Yes" at bounding box center [532, 426] width 58 height 33
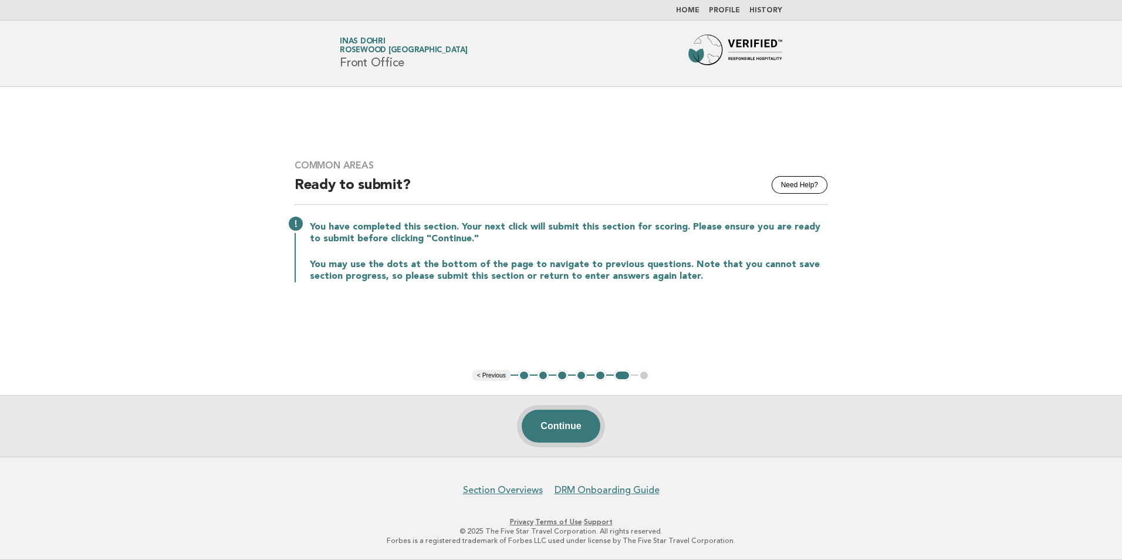
click at [537, 426] on button "Continue" at bounding box center [561, 426] width 78 height 33
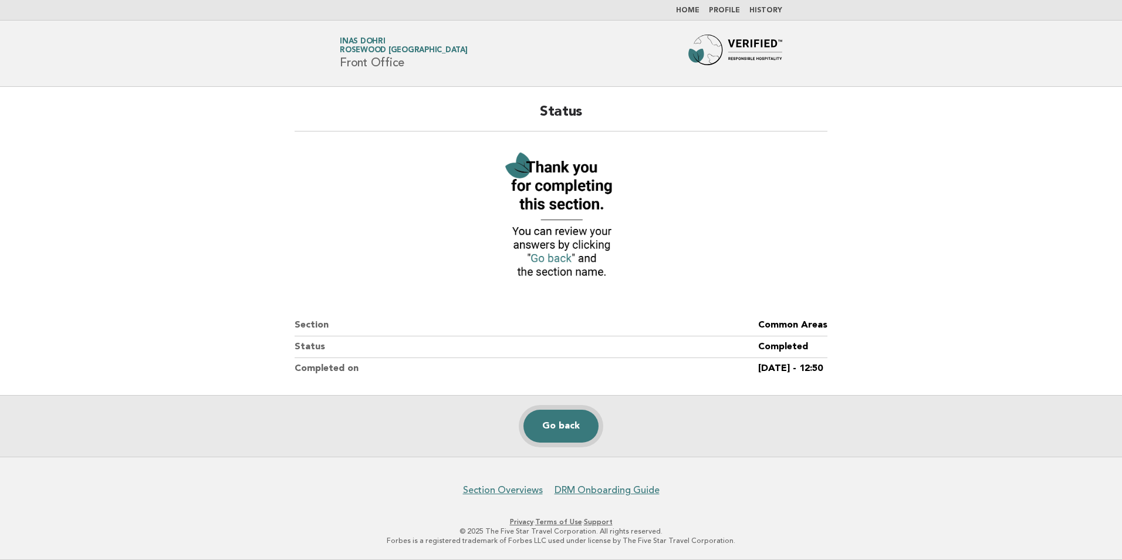
click at [585, 423] on link "Go back" at bounding box center [561, 426] width 75 height 33
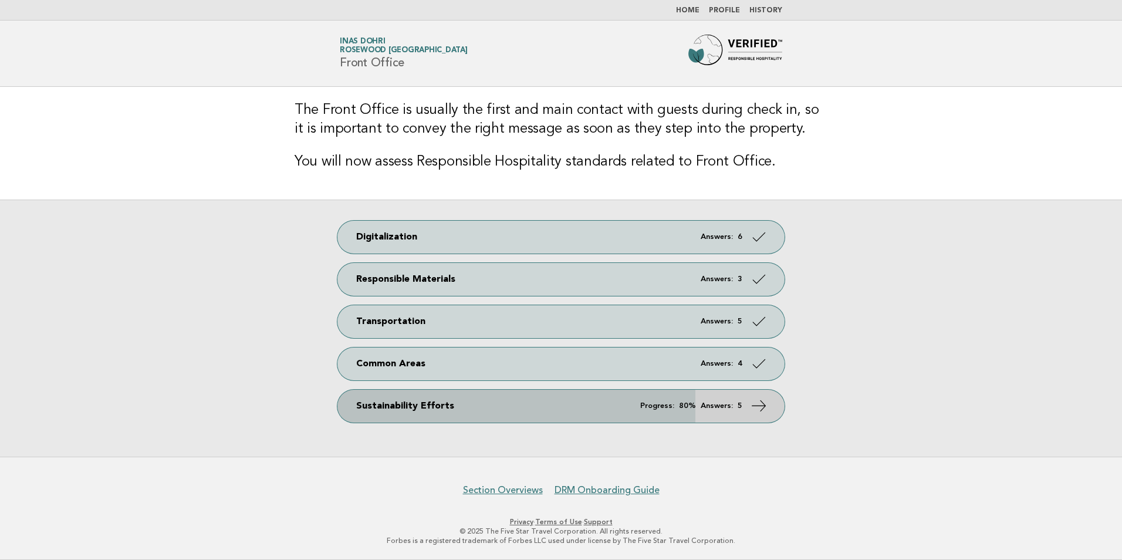
click at [737, 417] on link "Sustainability Efforts Progress: 80% Answers: 5" at bounding box center [560, 406] width 447 height 33
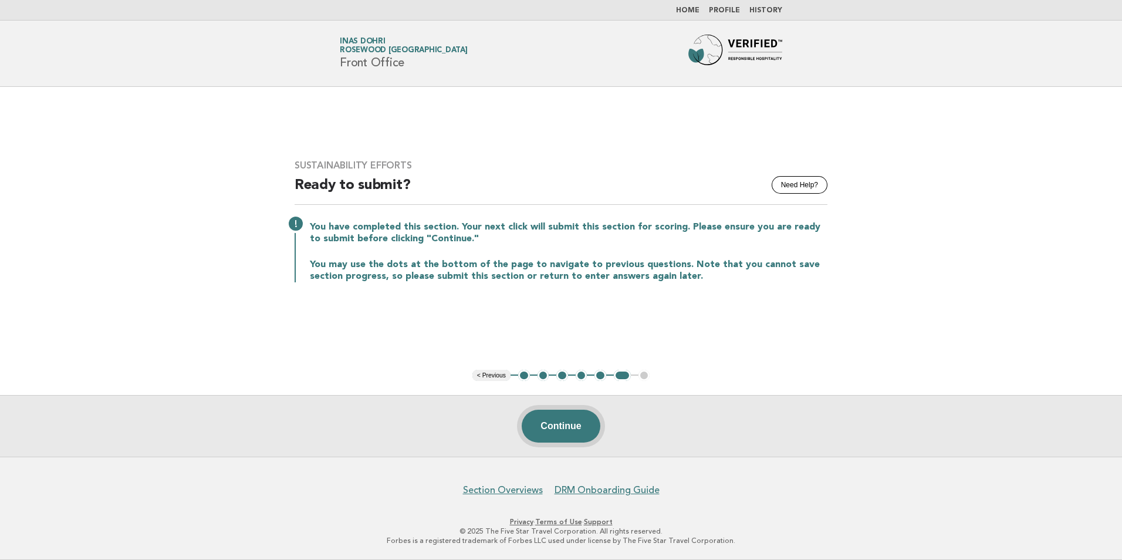
click at [567, 426] on button "Continue" at bounding box center [561, 426] width 78 height 33
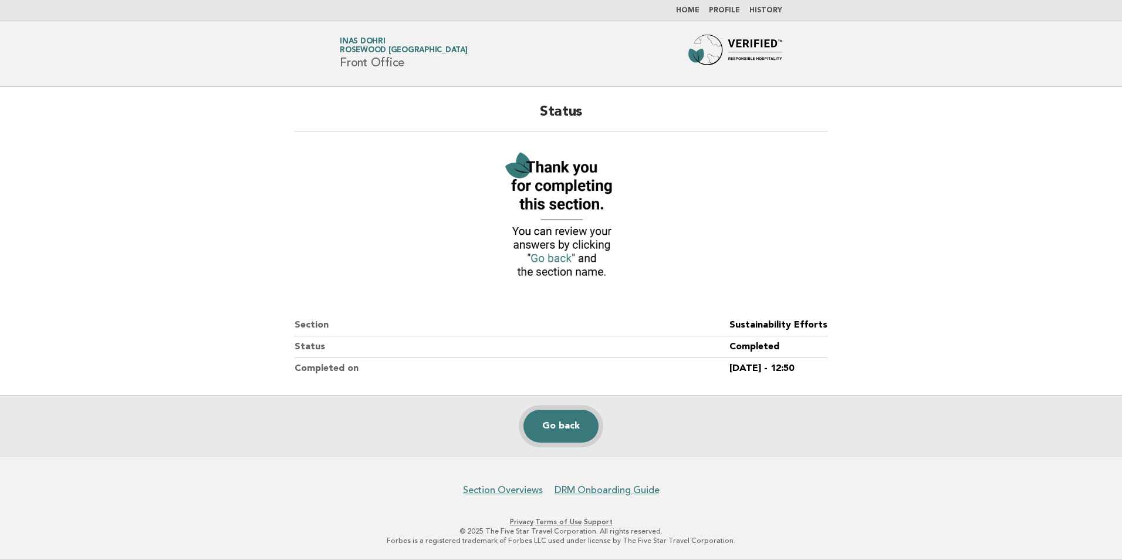
click at [555, 431] on link "Go back" at bounding box center [561, 426] width 75 height 33
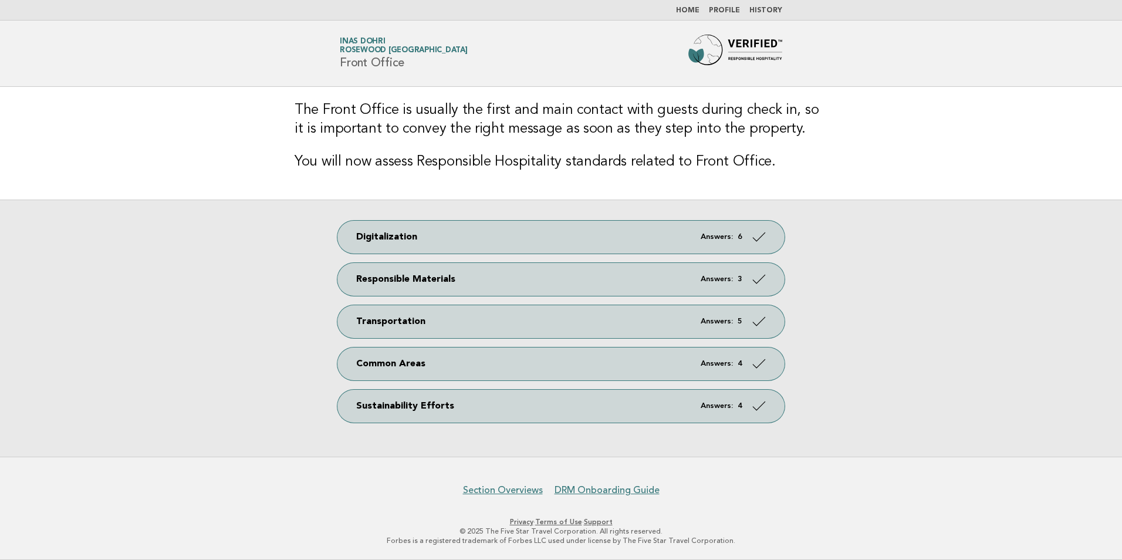
click at [695, 11] on link "Home" at bounding box center [687, 10] width 23 height 7
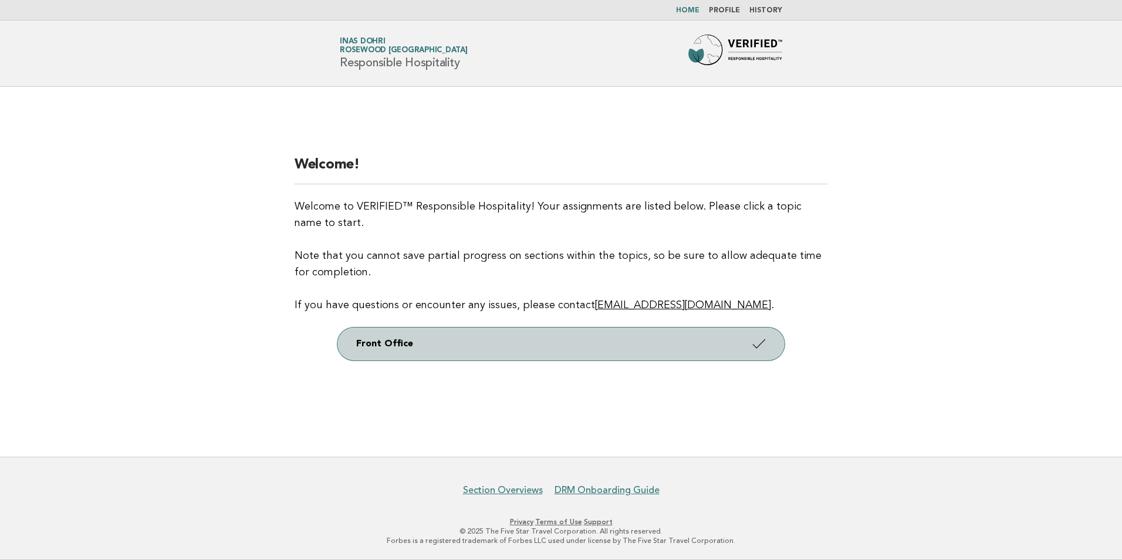
click at [679, 333] on link "Front Office" at bounding box center [560, 343] width 447 height 33
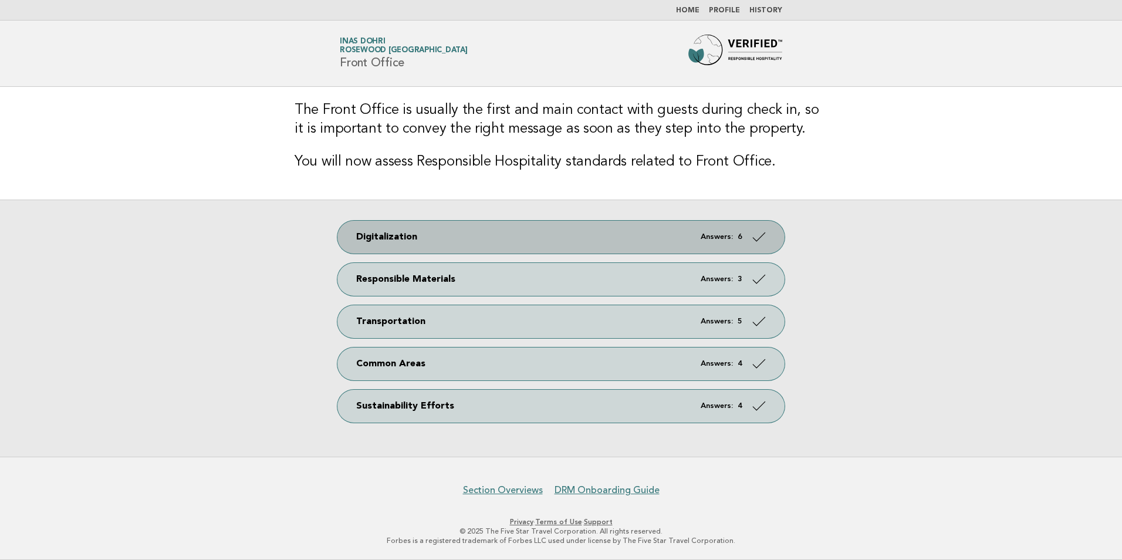
click at [754, 244] on icon at bounding box center [759, 236] width 17 height 17
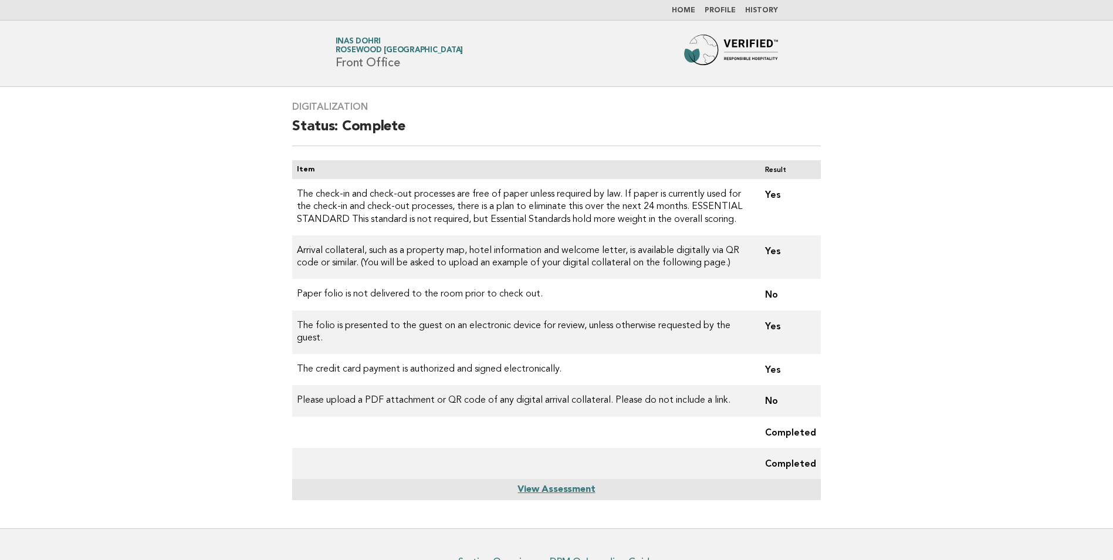
click at [565, 488] on link "View Assessment" at bounding box center [556, 489] width 77 height 9
